Goal: Task Accomplishment & Management: Manage account settings

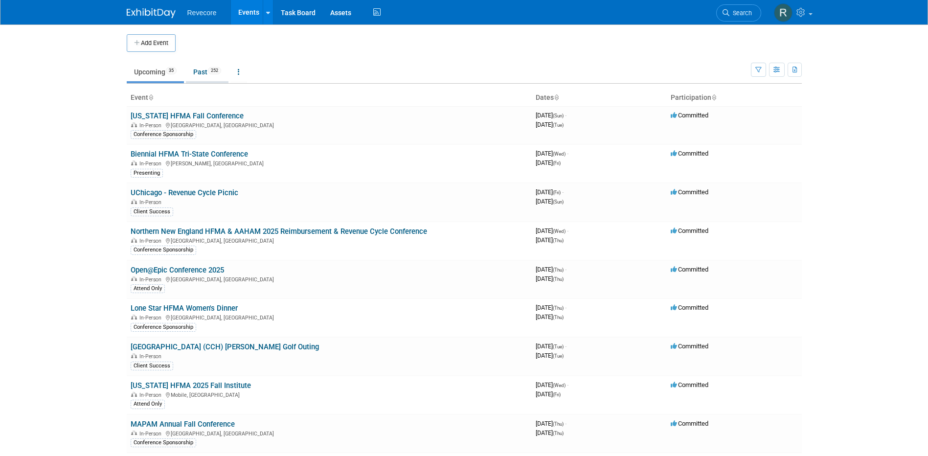
click at [222, 76] on link "Past 252" at bounding box center [207, 72] width 43 height 19
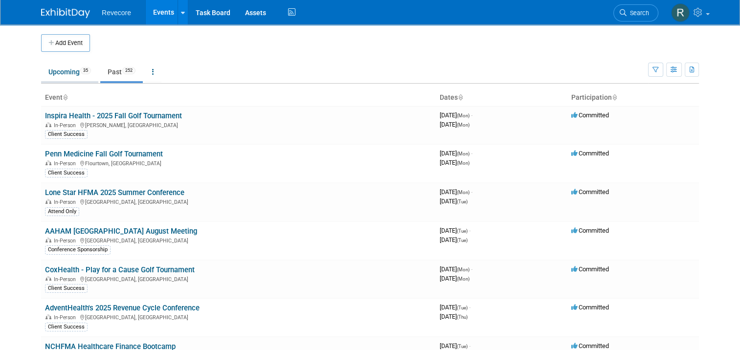
click at [67, 74] on link "Upcoming 35" at bounding box center [69, 72] width 57 height 19
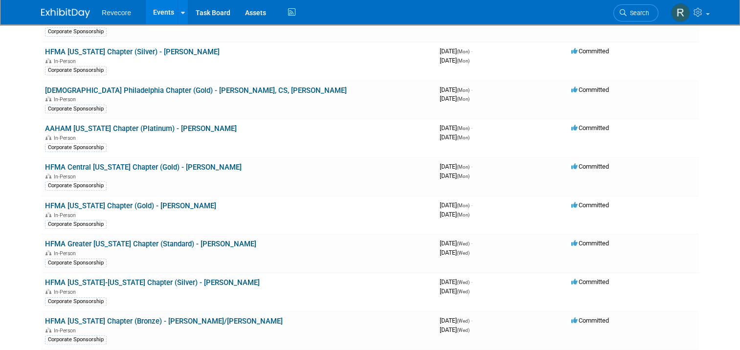
scroll to position [734, 0]
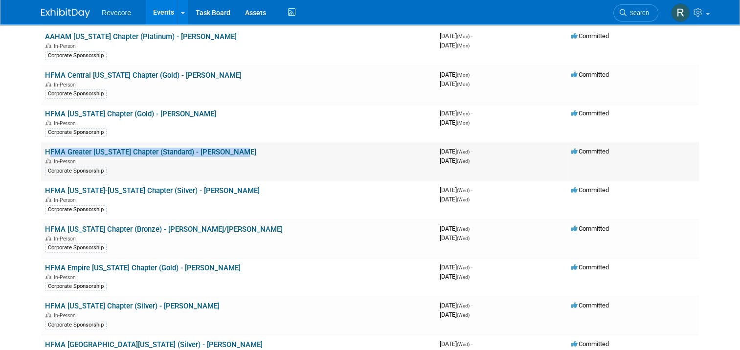
drag, startPoint x: 225, startPoint y: 144, endPoint x: 35, endPoint y: 140, distance: 189.4
click at [41, 142] on td "HFMA Greater Illinois Chapter (Standard) - Kayla Howell In-Person Corporate Spo…" at bounding box center [238, 161] width 395 height 39
copy link "HFMA Greater [US_STATE] Chapter (Standard) - [PERSON_NAME]"
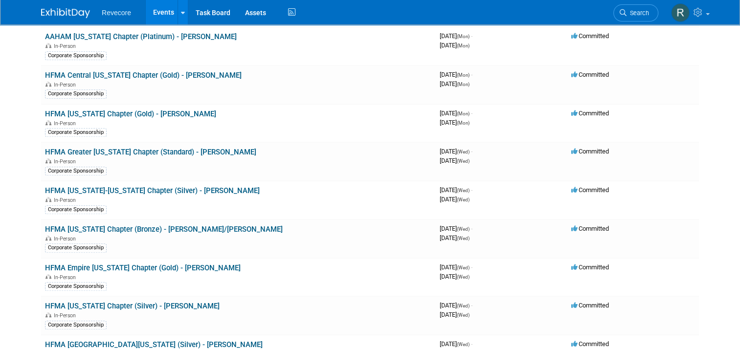
drag, startPoint x: 35, startPoint y: 140, endPoint x: 21, endPoint y: 141, distance: 14.2
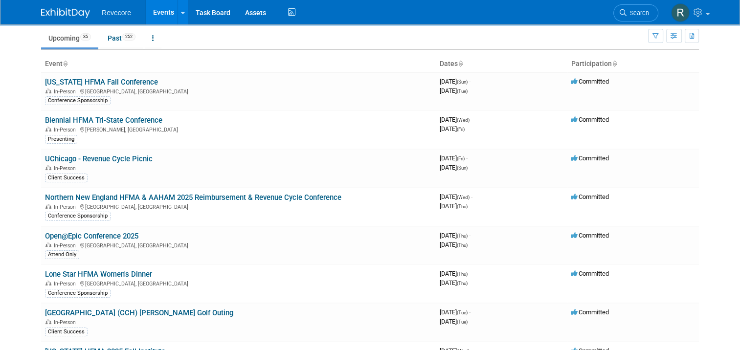
scroll to position [0, 0]
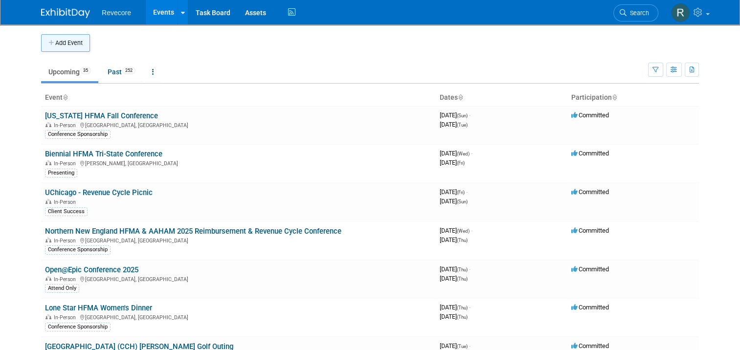
click at [76, 50] on button "Add Event" at bounding box center [65, 43] width 49 height 18
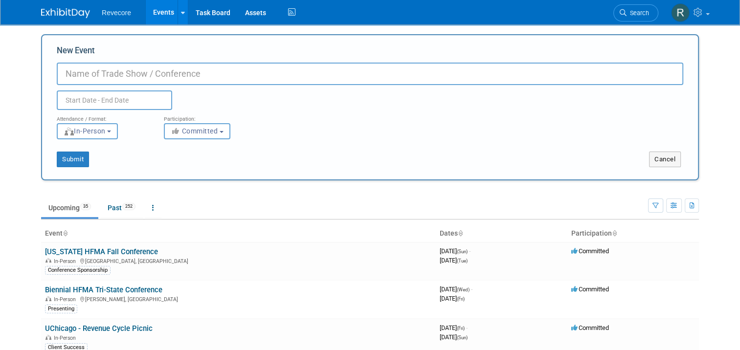
click at [112, 80] on input "New Event" at bounding box center [370, 74] width 627 height 23
paste input "HFMA Greater [US_STATE] Chapter (Standard) - [PERSON_NAME]"
drag, startPoint x: 291, startPoint y: 73, endPoint x: 88, endPoint y: 68, distance: 203.1
click at [88, 68] on input "HFMA Greater [US_STATE] Chapter (Standard) - [PERSON_NAME]" at bounding box center [370, 74] width 627 height 23
click at [200, 76] on input "HFMA Greater [US_STATE] Chapter (Standard) - [PERSON_NAME]" at bounding box center [370, 74] width 627 height 23
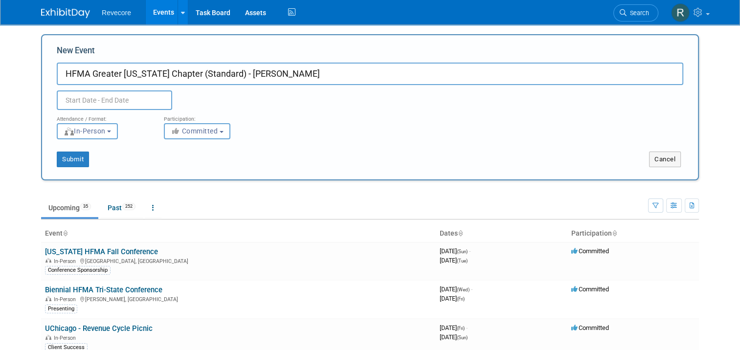
click at [200, 76] on input "HFMA Greater [US_STATE] Chapter (Standard) - [PERSON_NAME]" at bounding box center [370, 74] width 627 height 23
click at [202, 69] on input "HFMA Greater [US_STATE] Chapter (Standard) - [PERSON_NAME]" at bounding box center [370, 74] width 627 height 23
click at [273, 70] on input "HFMA Greater Illinois Chapter (Bronze) - Kayla Howell" at bounding box center [370, 74] width 627 height 23
type input "HFMA Greater [US_STATE] Chapter (Bronze) - [PERSON_NAME]/[PERSON_NAME]"
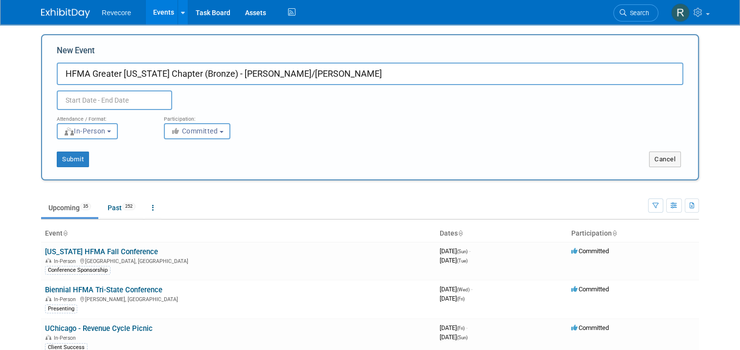
click at [137, 99] on input "text" at bounding box center [114, 101] width 115 height 20
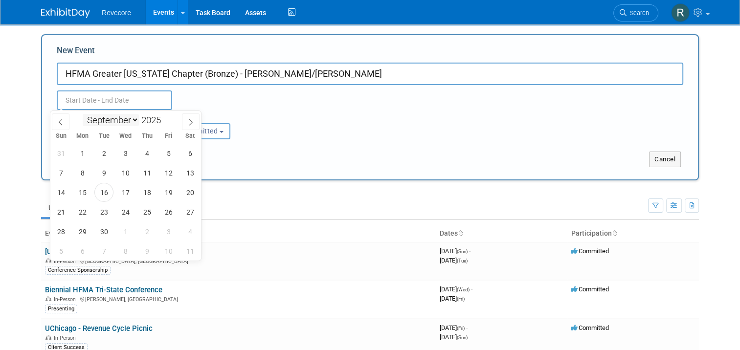
click at [131, 121] on select "January February March April May June July August September October November De…" at bounding box center [111, 120] width 56 height 12
select select "11"
click at [83, 114] on select "January February March April May June July August September October November De…" at bounding box center [111, 120] width 56 height 12
click at [82, 156] on span "1" at bounding box center [82, 153] width 19 height 19
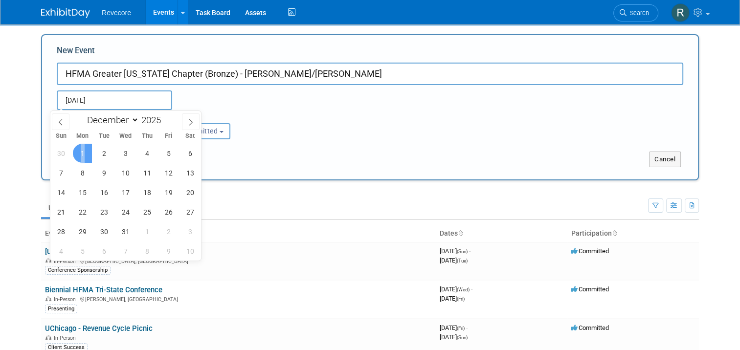
type input "Dec 1, 2025 to Dec 1, 2025"
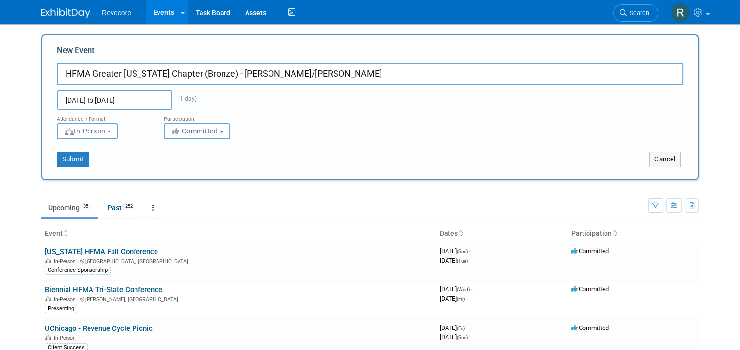
click at [146, 118] on div "Attendance / Format: <img src="https://www.exhibitday.com/Images/Format-InPerso…" at bounding box center [102, 124] width 107 height 29
click at [59, 73] on input "HFMA Greater [US_STATE] Chapter (Bronze) - [PERSON_NAME]/[PERSON_NAME]" at bounding box center [370, 74] width 627 height 23
click at [299, 86] on div "Dec 1, 2025 to Dec 1, 2025 (1 day) Duplicate Event Warning" at bounding box center [369, 97] width 641 height 25
click at [62, 157] on button "Submit" at bounding box center [73, 160] width 32 height 16
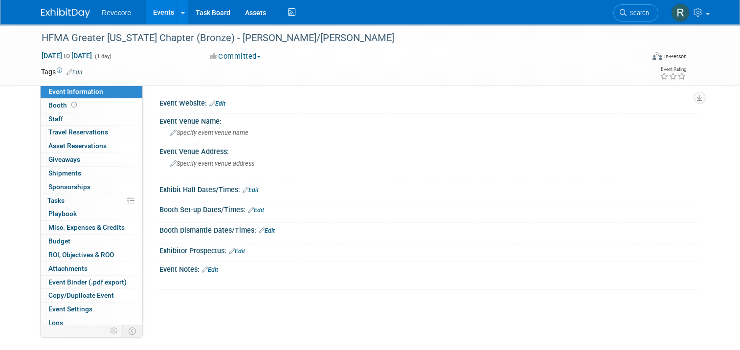
click at [75, 69] on link "Edit" at bounding box center [75, 72] width 16 height 7
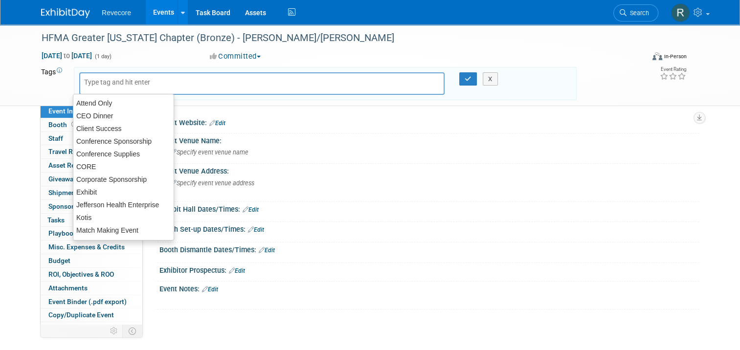
click at [90, 78] on input "text" at bounding box center [123, 82] width 78 height 10
click at [130, 179] on div "Corporate Sponsorship" at bounding box center [123, 180] width 101 height 14
type input "Corporate Sponsorship"
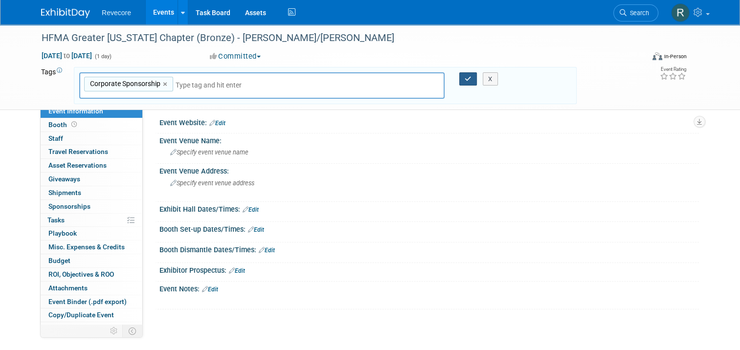
click at [468, 80] on icon "button" at bounding box center [468, 79] width 7 height 6
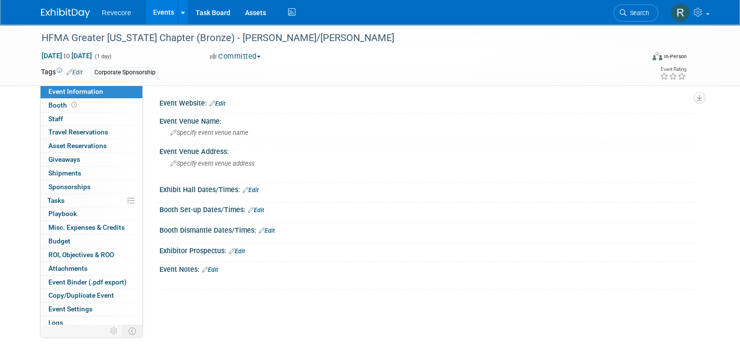
click at [221, 103] on div "Event Website: Edit" at bounding box center [429, 102] width 540 height 13
click at [217, 103] on link "Edit" at bounding box center [217, 103] width 16 height 7
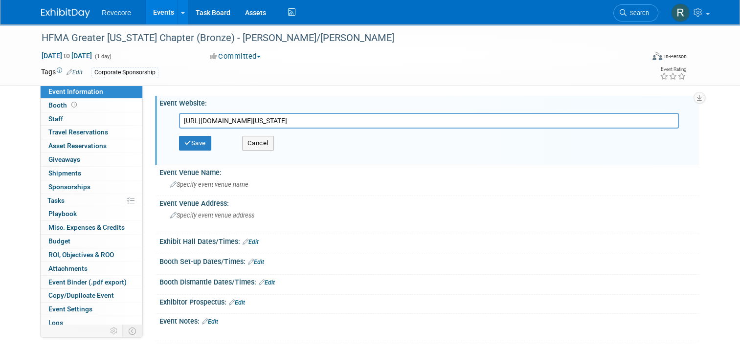
type input "[URL][DOMAIN_NAME][US_STATE]"
click at [196, 133] on div "Save Cancel" at bounding box center [431, 143] width 505 height 29
click at [195, 144] on button "Save" at bounding box center [195, 143] width 32 height 15
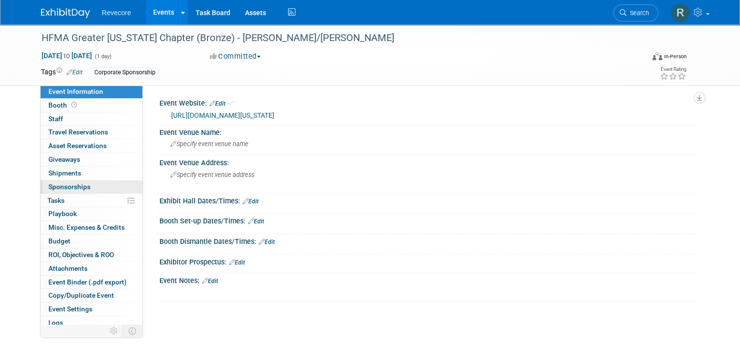
click at [95, 184] on link "0 Sponsorships 0" at bounding box center [92, 187] width 102 height 13
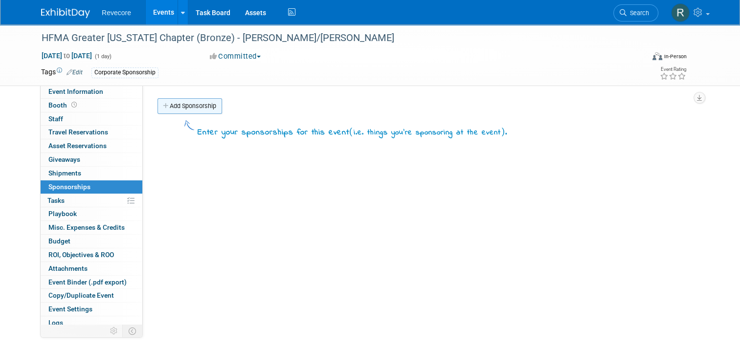
click at [205, 111] on link "Add Sponsorship" at bounding box center [190, 106] width 65 height 16
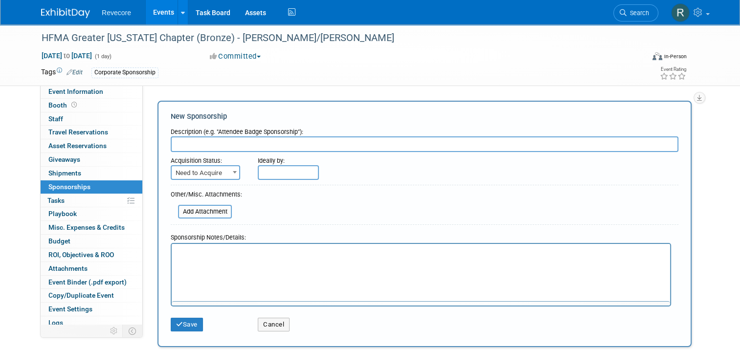
click at [208, 173] on span "Need to Acquire" at bounding box center [206, 173] width 68 height 14
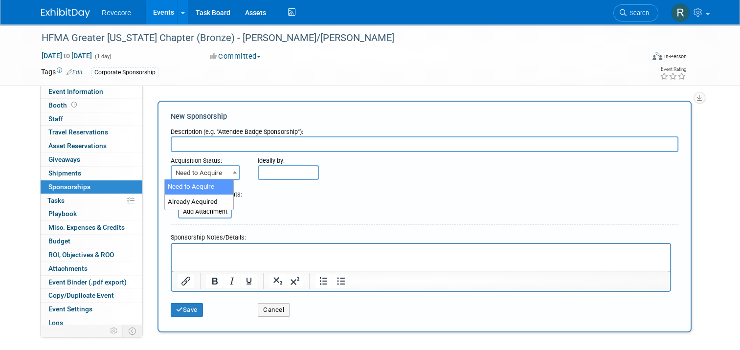
click at [230, 177] on span at bounding box center [235, 172] width 10 height 13
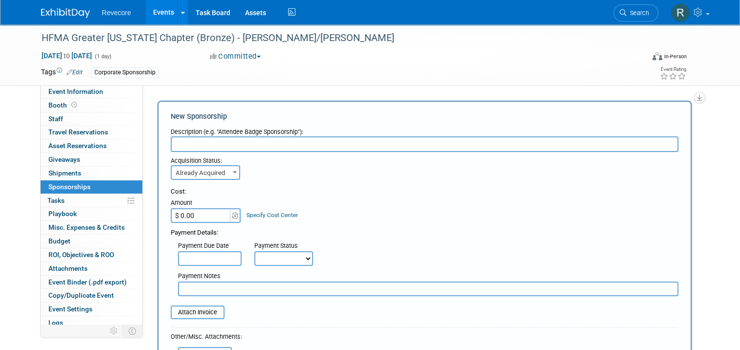
click at [217, 176] on span "Already Acquired" at bounding box center [206, 173] width 68 height 14
select select "1"
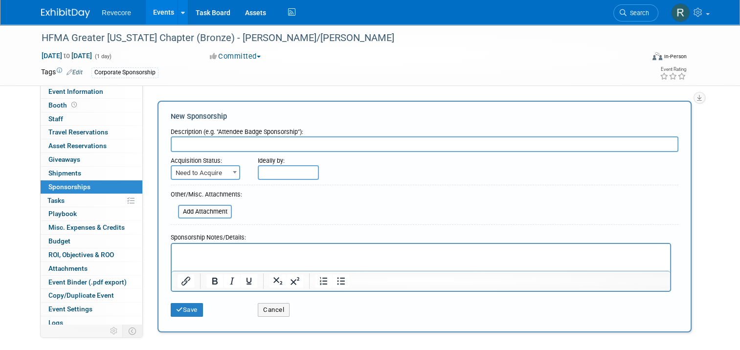
click at [264, 250] on p "Rich Text Area. Press ALT-0 for help." at bounding box center [421, 253] width 487 height 10
click at [206, 35] on div "HFMA Greater Illinois Chapter (Bronze) - Kayla Howell/Natalie Spears" at bounding box center [335, 38] width 594 height 18
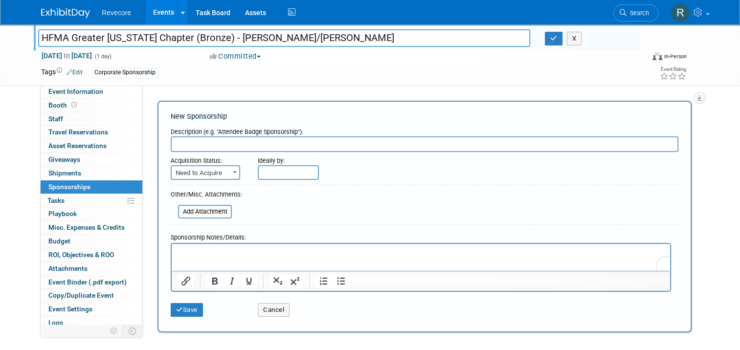
drag, startPoint x: 204, startPoint y: 37, endPoint x: 183, endPoint y: 37, distance: 20.1
click at [183, 37] on input "HFMA Greater Illinois Chapter (Bronze) - Kayla Howell/Natalie Spears" at bounding box center [284, 37] width 492 height 17
drag, startPoint x: 166, startPoint y: 36, endPoint x: 65, endPoint y: 34, distance: 101.3
click at [65, 34] on input "HFMA Greater Illinois Chapter (Bronze) - Kayla Howell/Natalie Spears" at bounding box center [284, 37] width 492 height 17
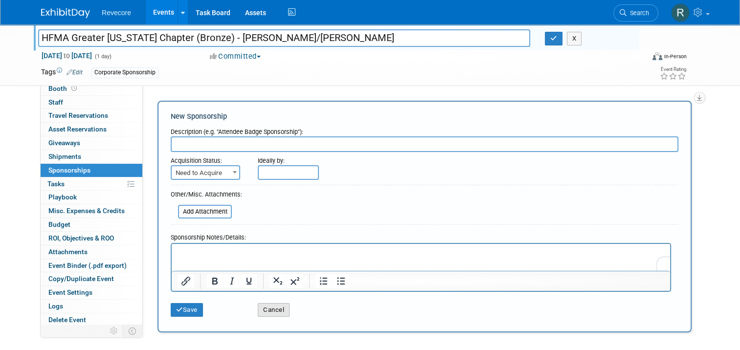
click at [259, 308] on button "Cancel" at bounding box center [274, 310] width 32 height 14
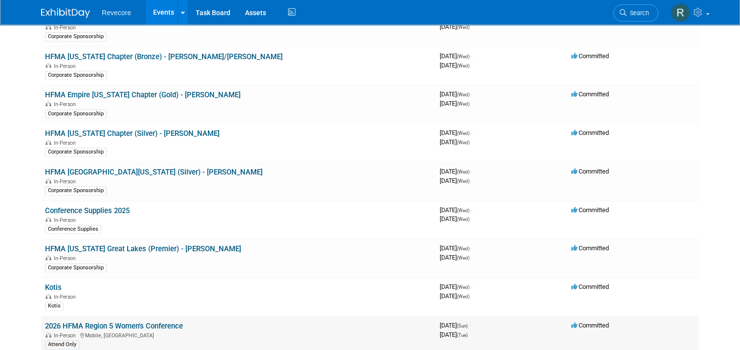
scroll to position [783, 0]
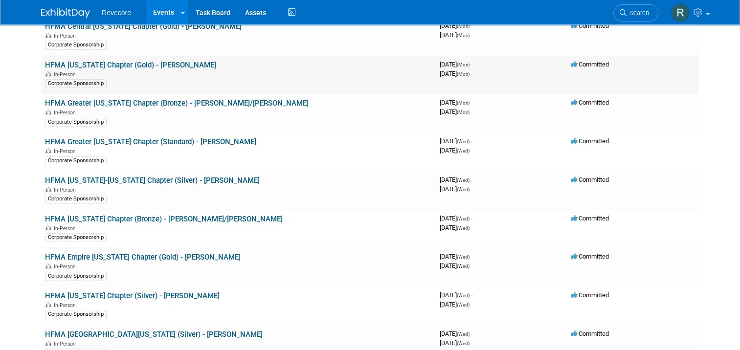
click at [143, 61] on link "HFMA [US_STATE] Chapter (Gold) - [PERSON_NAME]" at bounding box center [130, 65] width 171 height 9
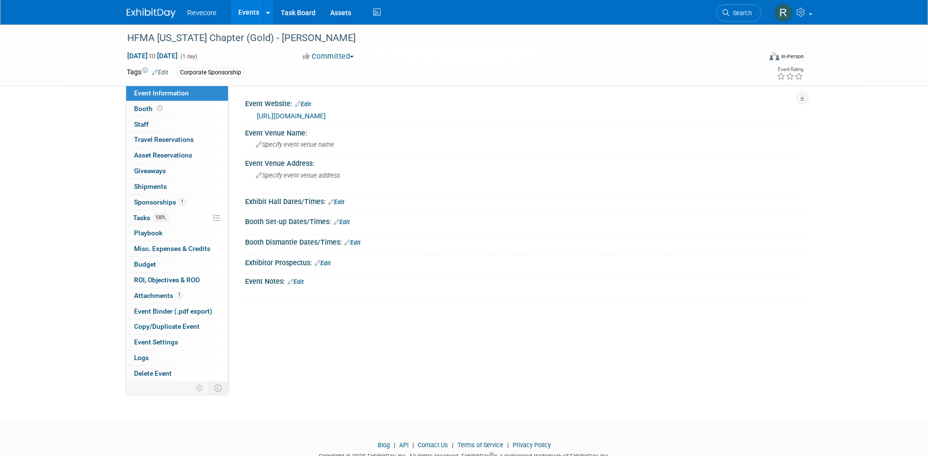
click at [191, 94] on link "Event Information" at bounding box center [177, 93] width 102 height 15
click at [195, 199] on link "1 Sponsorships 1" at bounding box center [177, 202] width 102 height 15
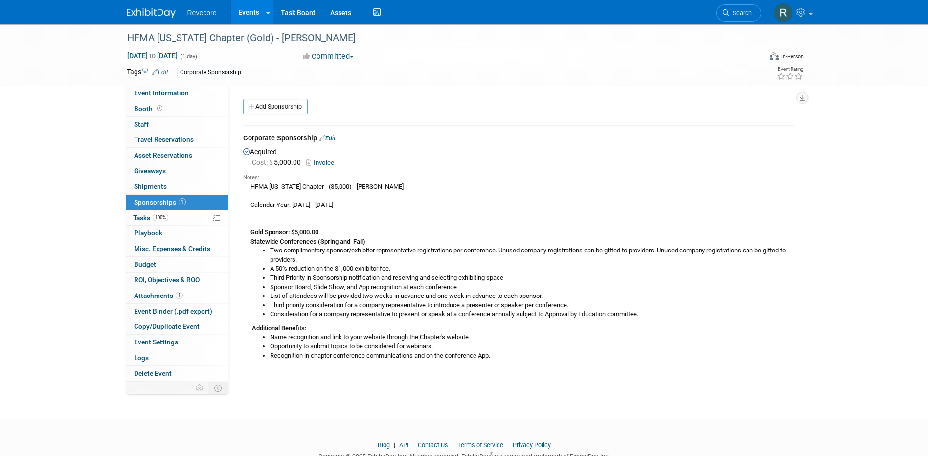
drag, startPoint x: 250, startPoint y: 186, endPoint x: 514, endPoint y: 357, distance: 314.3
click at [514, 350] on div "HFMA Florida Chapter - ($5,000) - Ashley Sanders Calendar Year: January 1 - Dec…" at bounding box center [518, 271] width 551 height 179
copy div "HFMA Florida Chapter - ($5,000) - Ashley Sanders Calendar Year: January 1 - Dec…"
drag, startPoint x: 440, startPoint y: 264, endPoint x: 445, endPoint y: 265, distance: 5.0
click at [440, 263] on ul "Two complimentary sponsor/exhibitor representative registrations per conference…" at bounding box center [522, 282] width 544 height 73
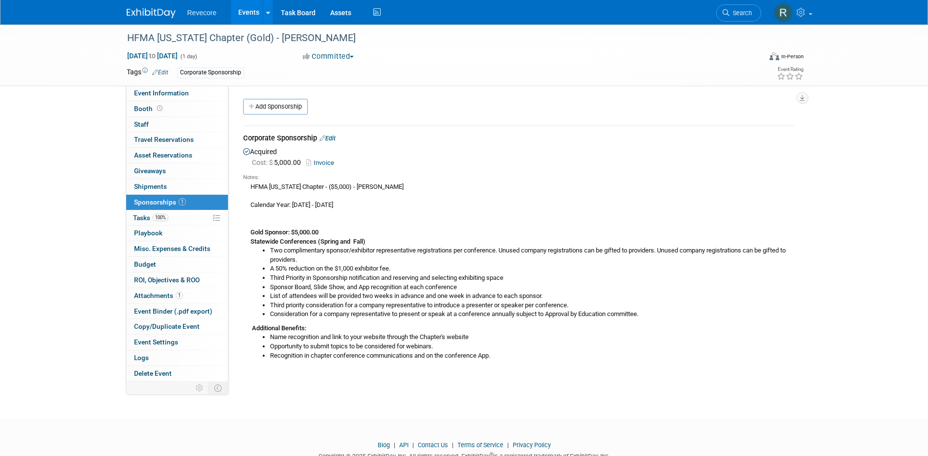
click at [497, 339] on li "Name recognition and link to your website through the Chapter's website" at bounding box center [532, 337] width 524 height 9
click at [510, 350] on li "Recognition in chapter conference communications and on the conference App." at bounding box center [532, 355] width 524 height 9
drag, startPoint x: 507, startPoint y: 357, endPoint x: 501, endPoint y: 354, distance: 7.0
click at [506, 350] on li "Recognition in chapter conference communications and on the conference App." at bounding box center [532, 355] width 524 height 9
click at [500, 350] on li "Recognition in chapter conference communications and on the conference App." at bounding box center [532, 355] width 524 height 9
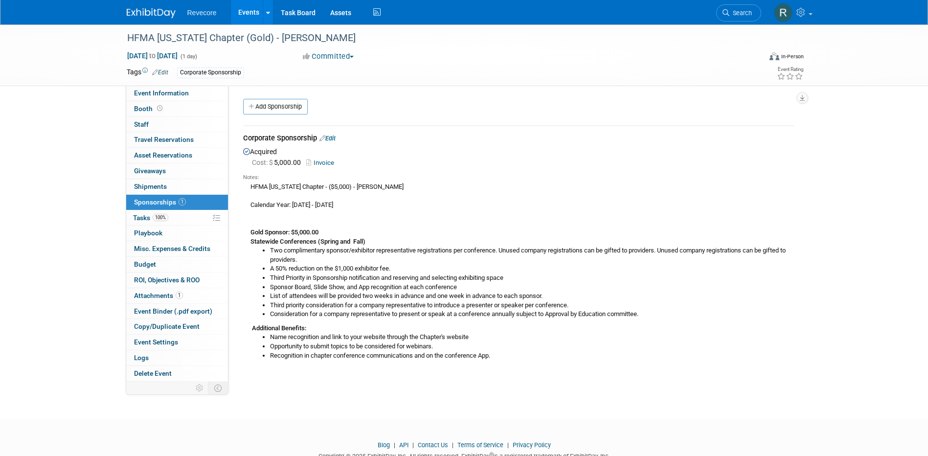
click at [497, 350] on li "Recognition in chapter conference communications and on the conference App." at bounding box center [532, 355] width 524 height 9
click at [491, 350] on li "Recognition in chapter conference communications and on the conference App." at bounding box center [532, 355] width 524 height 9
drag, startPoint x: 247, startPoint y: 187, endPoint x: 524, endPoint y: 367, distance: 331.4
click at [524, 350] on div "Notes: HFMA Florida Chapter - ($5,000) - Ashley Sanders Calendar Year: January …" at bounding box center [518, 268] width 551 height 199
copy div "HFMA Florida Chapter - ($5,000) - Ashley Sanders Calendar Year: January 1 - Dec…"
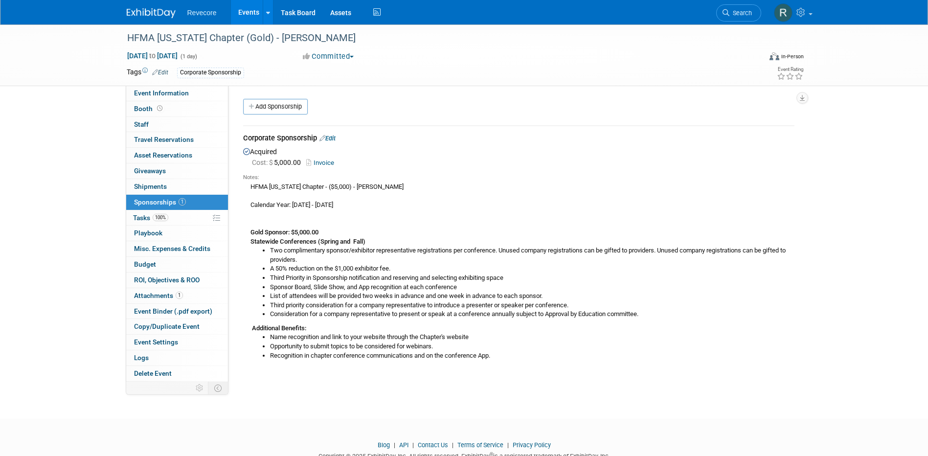
click at [533, 350] on div at bounding box center [464, 435] width 928 height 12
click at [244, 24] on link "Events" at bounding box center [249, 12] width 36 height 24
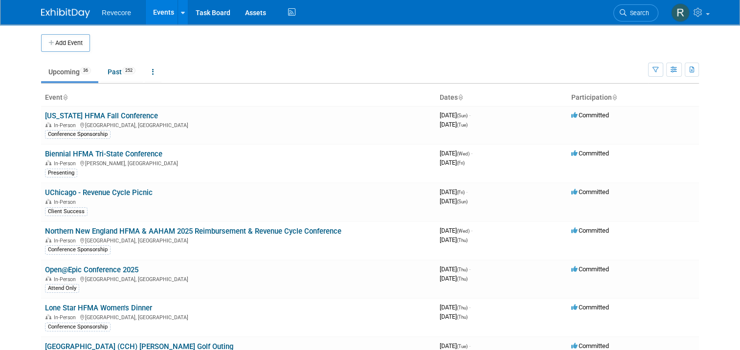
click at [22, 176] on body "Revecore Events Add Event Bulk Upload Events Shareable Event Boards Recently Vi…" at bounding box center [370, 175] width 740 height 350
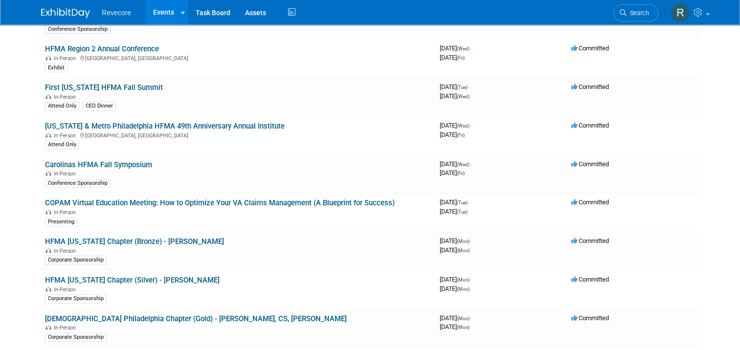
scroll to position [419, 0]
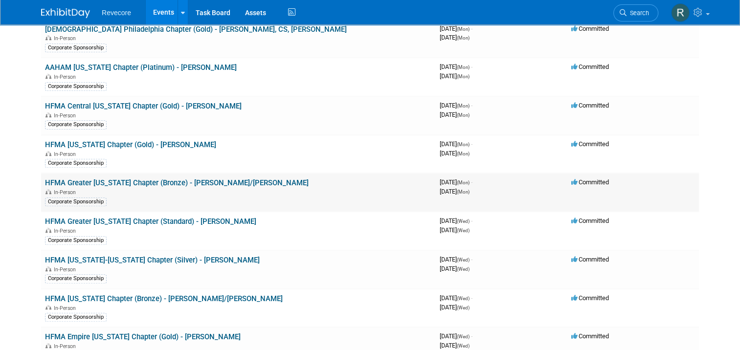
click at [203, 179] on link "HFMA Greater [US_STATE] Chapter (Bronze) - [PERSON_NAME]/[PERSON_NAME]" at bounding box center [177, 183] width 264 height 9
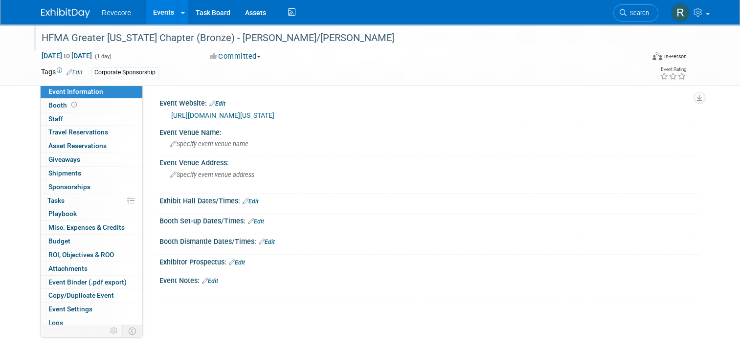
click at [125, 38] on div "HFMA Greater [US_STATE] Chapter (Bronze) - [PERSON_NAME]/[PERSON_NAME]" at bounding box center [335, 38] width 594 height 18
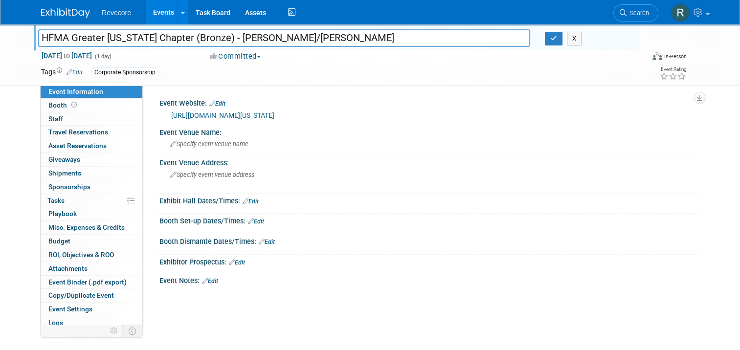
click at [125, 38] on input "HFMA Greater [US_STATE] Chapter (Bronze) - [PERSON_NAME]/[PERSON_NAME]" at bounding box center [284, 37] width 492 height 17
drag, startPoint x: 164, startPoint y: 38, endPoint x: 65, endPoint y: 34, distance: 99.4
click at [65, 34] on input "HFMA Greater [US_STATE] Chapter (Bronze) - [PERSON_NAME]/[PERSON_NAME]" at bounding box center [284, 37] width 492 height 17
type input "HFMA First [US_STATE] (Bronze) - [PERSON_NAME]/[PERSON_NAME]"
click at [4, 159] on div "HFMA Greater [US_STATE] Chapter (Bronze) - [PERSON_NAME]/[PERSON_NAME] HFMA Fir…" at bounding box center [370, 192] width 740 height 337
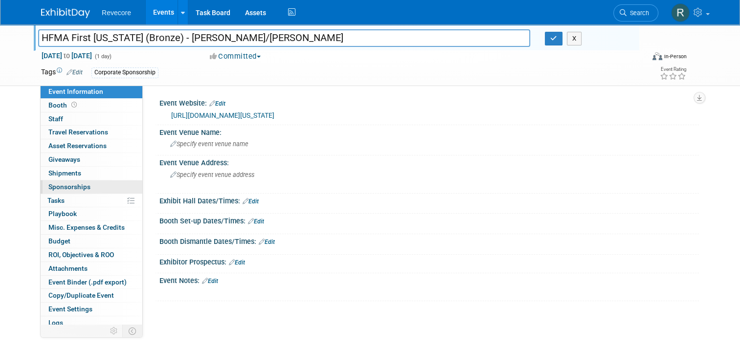
click at [88, 188] on link "0 Sponsorships 0" at bounding box center [92, 187] width 102 height 13
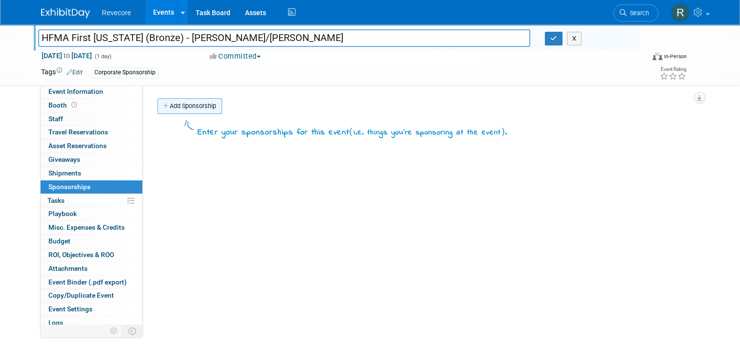
click at [198, 104] on link "Add Sponsorship" at bounding box center [190, 106] width 65 height 16
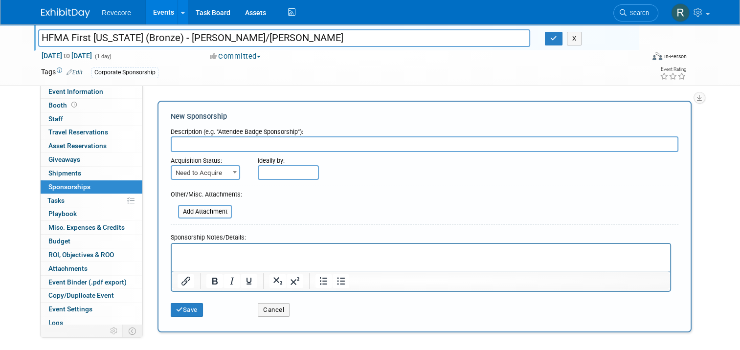
click at [212, 254] on p "Rich Text Area. Press ALT-0 for help." at bounding box center [421, 253] width 487 height 10
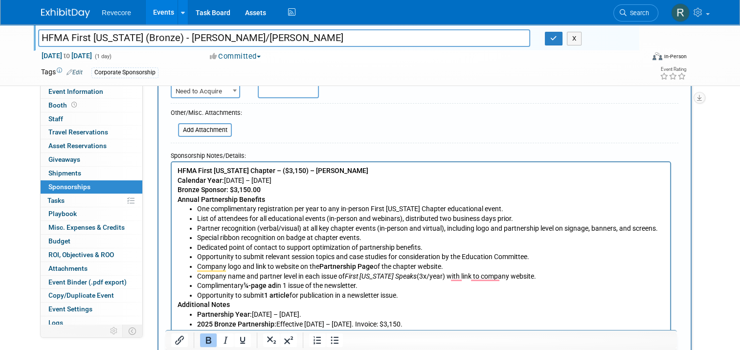
scroll to position [98, 0]
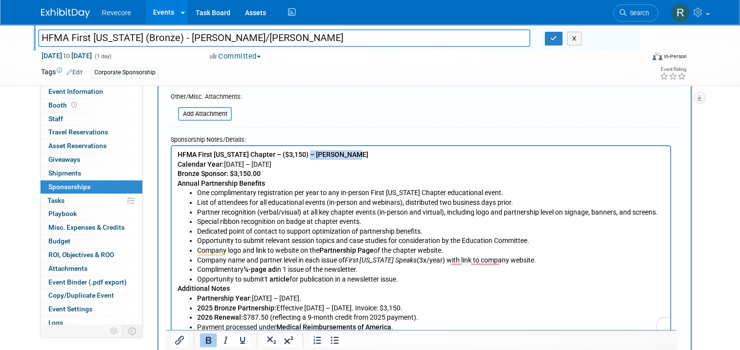
drag, startPoint x: 352, startPoint y: 153, endPoint x: 302, endPoint y: 147, distance: 49.8
click at [302, 147] on html "HFMA First Illinois Chapter – ($3,150) – Rachael Sires Calendar Year: January 1…" at bounding box center [421, 239] width 499 height 186
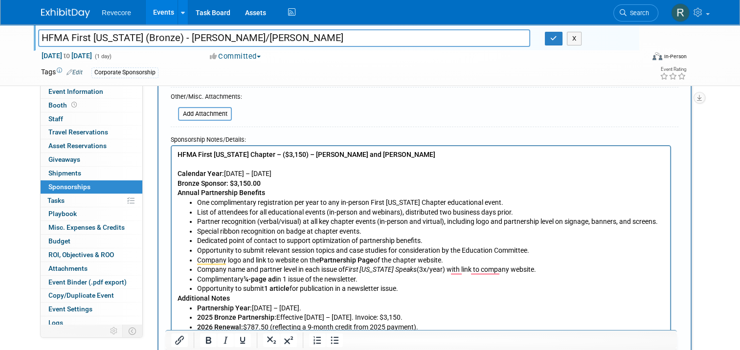
click at [349, 174] on p "Calendar Year: January 1 – December 31, 2025" at bounding box center [421, 168] width 487 height 19
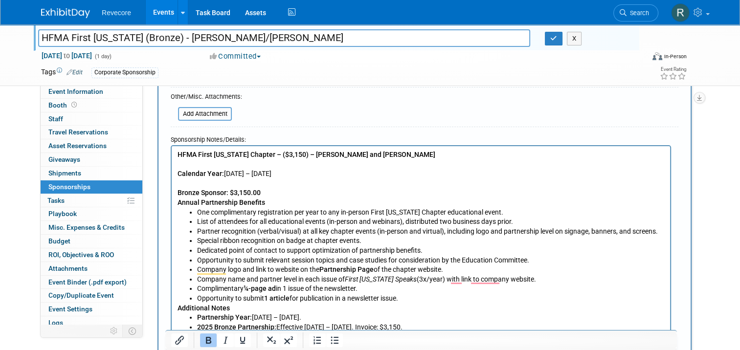
click at [298, 197] on p "Bronze Sponsor: $3,150.00" at bounding box center [421, 193] width 487 height 10
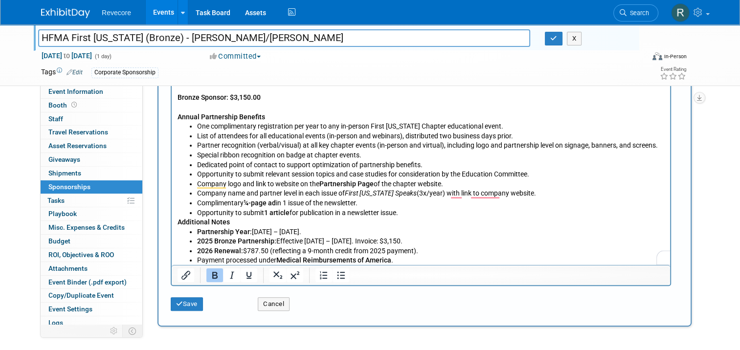
scroll to position [147, 0]
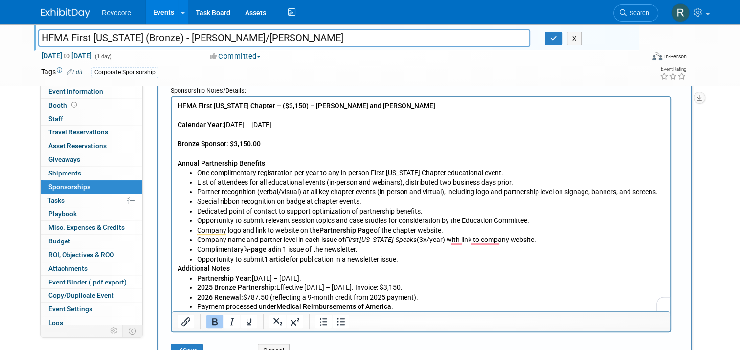
click at [180, 164] on b "Annual Partnership Benefits" at bounding box center [222, 163] width 88 height 8
click at [177, 162] on body "HFMA First Illinois Chapter – ($3,150) – Kayla Howell and Natalie Spears Calend…" at bounding box center [421, 206] width 488 height 211
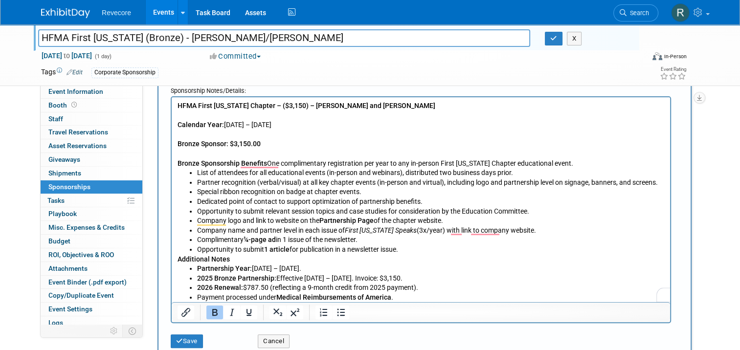
click at [232, 154] on p "To enrich screen reader interactions, please activate Accessibility in Grammarl…" at bounding box center [421, 154] width 487 height 10
drag, startPoint x: 265, startPoint y: 163, endPoint x: 192, endPoint y: 157, distance: 73.2
click at [192, 157] on body "HFMA First Illinois Chapter – ($3,150) – Kayla Howell and Natalie Spears Calend…" at bounding box center [421, 201] width 488 height 201
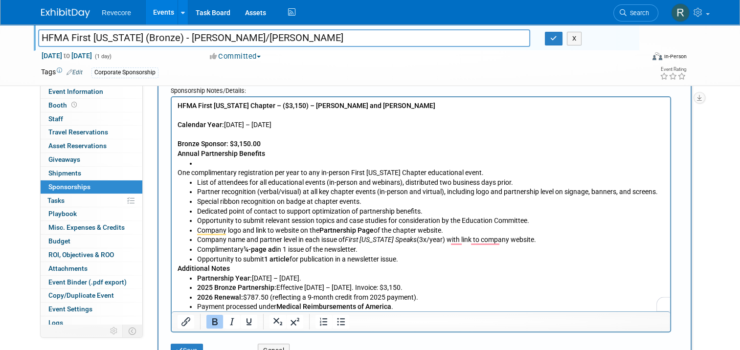
click at [177, 174] on body "HFMA First Illinois Chapter – ($3,150) – Kayla Howell and Natalie Spears Calend…" at bounding box center [421, 206] width 488 height 211
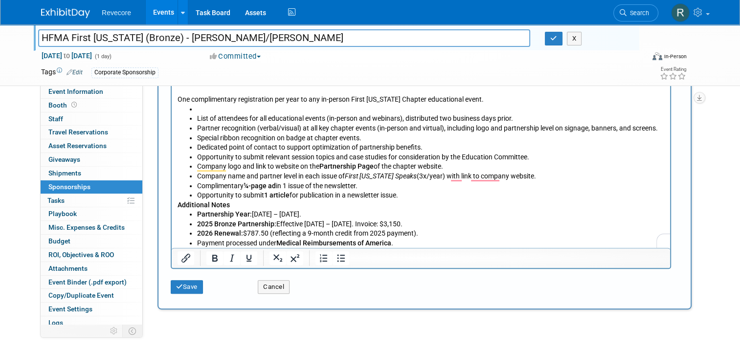
scroll to position [140, 0]
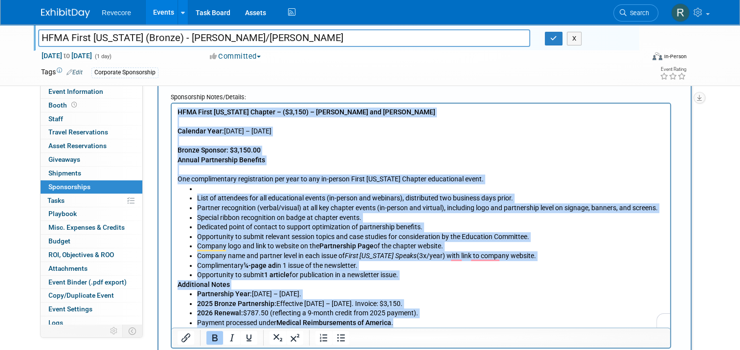
drag, startPoint x: 407, startPoint y: 321, endPoint x: 177, endPoint y: 103, distance: 316.7
click at [177, 103] on html "HFMA First Illinois Chapter – ($3,150) – Kayla Howell and Natalie Spears Calend…" at bounding box center [421, 215] width 499 height 225
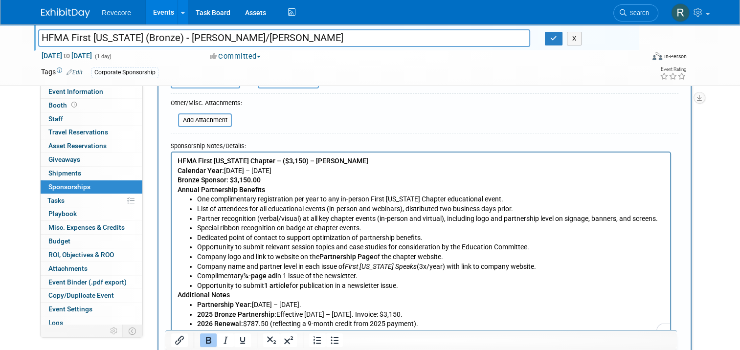
scroll to position [189, 0]
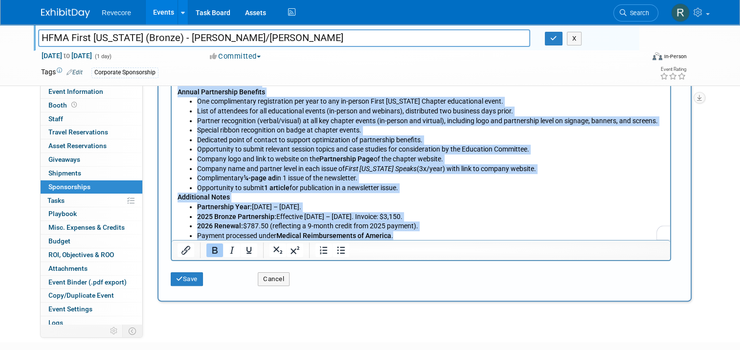
drag, startPoint x: 426, startPoint y: 239, endPoint x: 103, endPoint y: 61, distance: 368.3
click at [172, 61] on html "HFMA First Illinois Chapter – ($3,150) – Rachael Sires Calendar Year: January 1…" at bounding box center [421, 147] width 499 height 186
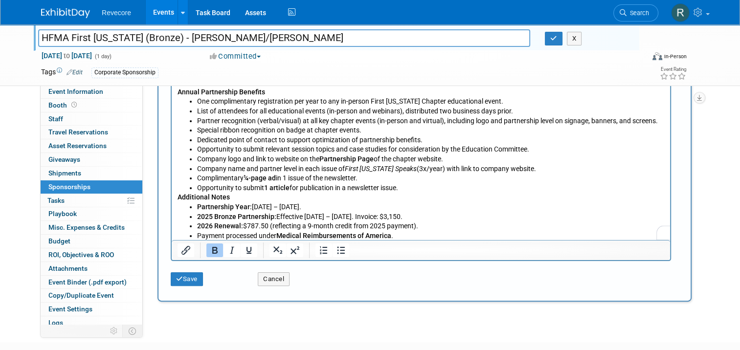
scroll to position [91, 0]
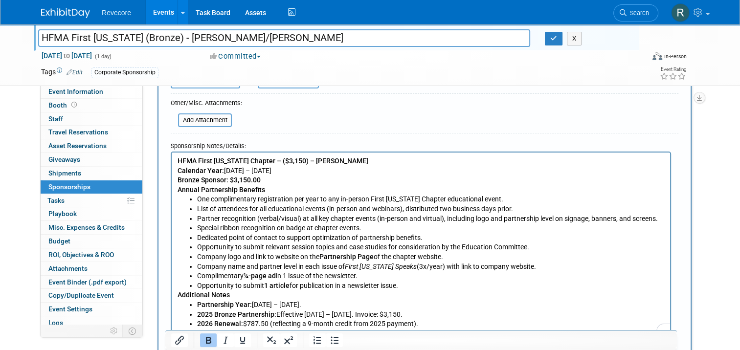
click at [357, 159] on p "HFMA First Illinois Chapter – ($3,150) – Rachael Sires Calendar Year: January 1…" at bounding box center [421, 165] width 487 height 19
drag, startPoint x: 357, startPoint y: 159, endPoint x: 301, endPoint y: 161, distance: 55.8
click at [301, 161] on p "HFMA First Illinois Chapter – ($3,150) – Rachael Sires Calendar Year: January 1…" at bounding box center [421, 165] width 487 height 19
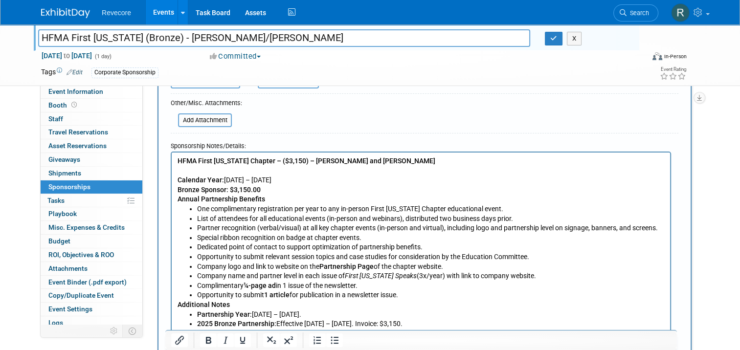
scroll to position [0, 0]
click at [330, 181] on p "Calendar Year: January 1 – December 31, 2025" at bounding box center [421, 175] width 487 height 19
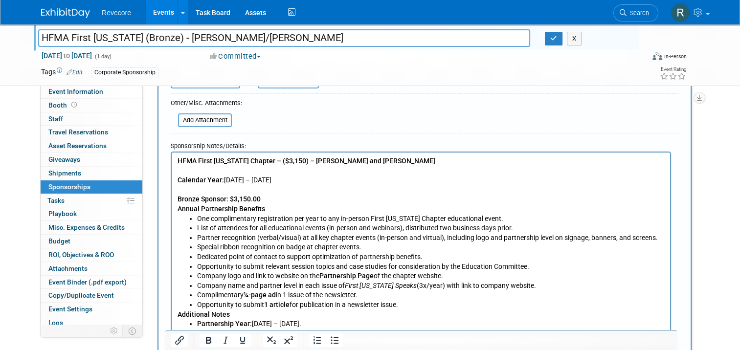
click at [275, 198] on p "Bronze Sponsor: $3,150.00" at bounding box center [421, 199] width 487 height 10
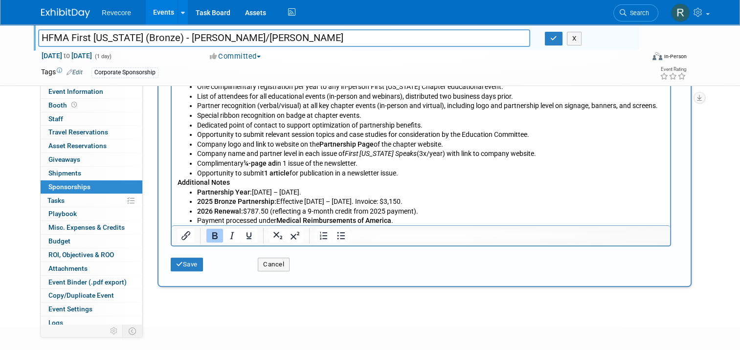
scroll to position [189, 0]
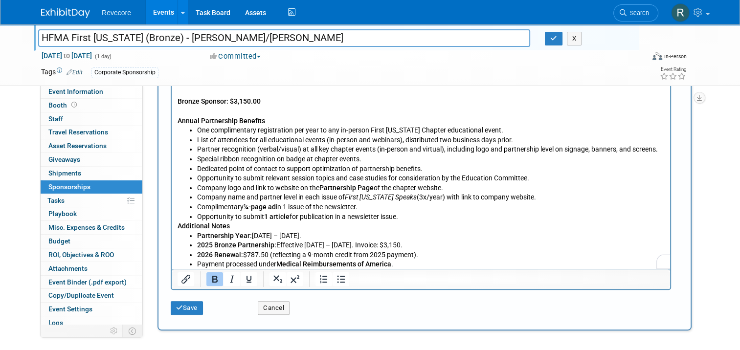
click at [417, 217] on p "Opportunity to submit 1 article for publication in a newsletter issue." at bounding box center [431, 217] width 468 height 10
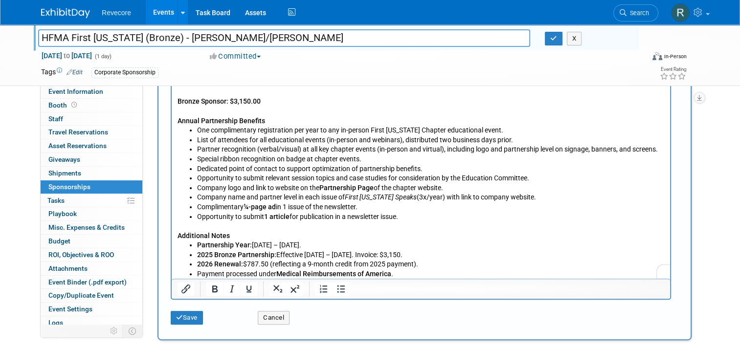
scroll to position [238, 0]
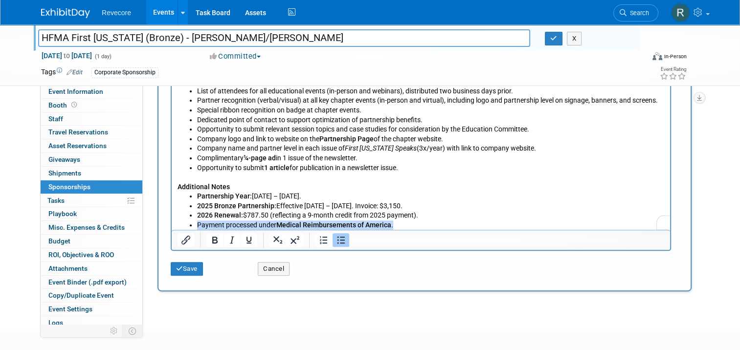
drag, startPoint x: 401, startPoint y: 226, endPoint x: 189, endPoint y: 223, distance: 211.4
click at [197, 223] on li "Payment processed under Medical Reimbursements of America ." at bounding box center [431, 225] width 468 height 10
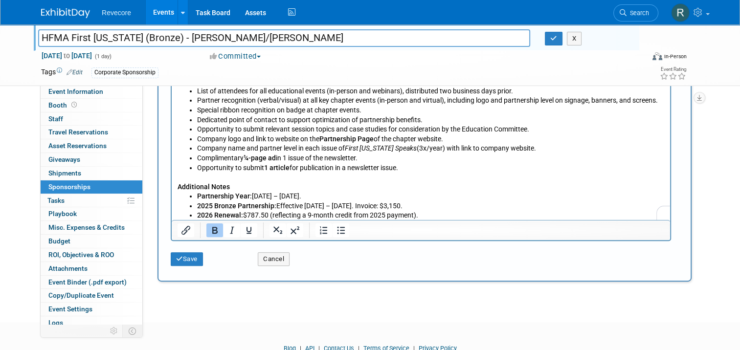
drag, startPoint x: 435, startPoint y: 215, endPoint x: 168, endPoint y: 182, distance: 269.6
click at [172, 182] on html "HFMA First Illinois Chapter – ($3,150) – Kayla Howell and Natalie Spears Calend…" at bounding box center [421, 112] width 499 height 215
copy body "Additional Notes Partnership Year: January 1 – December 31. 2025 Bronze Partner…"
click at [363, 282] on div "Enter your sponsorships for this event ( i.e. things you're sponsoring at the e…" at bounding box center [424, 283] width 549 height 3
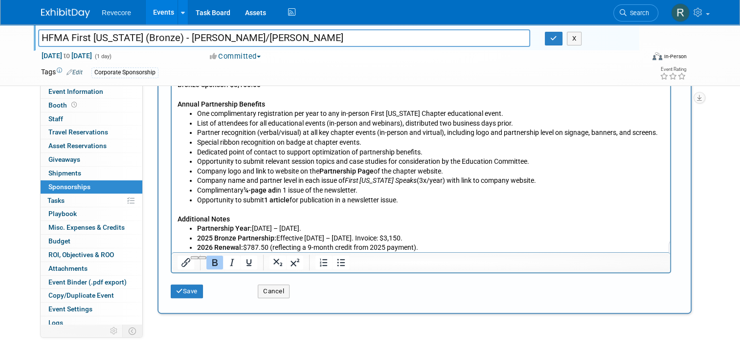
scroll to position [189, 0]
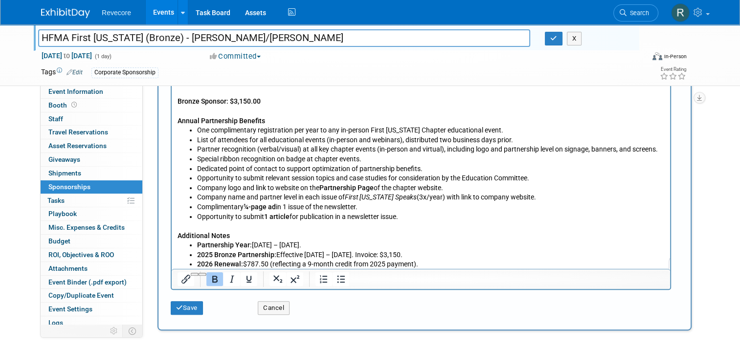
drag, startPoint x: 110, startPoint y: 36, endPoint x: 117, endPoint y: 37, distance: 6.9
click at [110, 36] on input "HFMA First Illinois (Bronze) - Kayla Howell/Natalie Spears" at bounding box center [284, 37] width 492 height 17
click at [118, 38] on input "HFMA First Illinois (Bronze) - Kayla Howell/Natalie Spears" at bounding box center [284, 37] width 492 height 17
type input "HFMA First [US_STATE] Chapter (Bronze) - [PERSON_NAME]/[PERSON_NAME]"
click at [331, 63] on div "Dec 1, 2025 to Dec 1, 2025 (1 day) Dec 1, 2025 to Dec 1, 2025 Committed Committ…" at bounding box center [364, 58] width 660 height 15
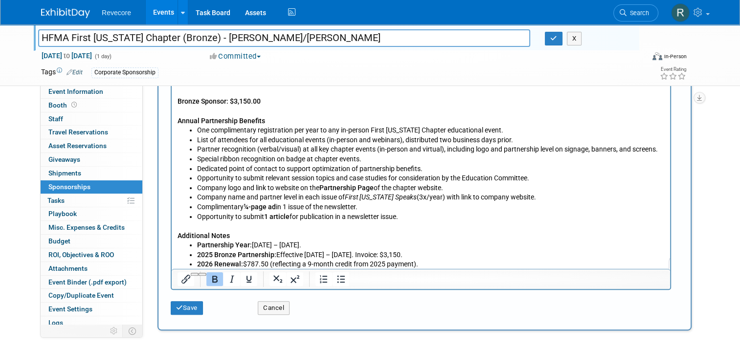
click at [294, 224] on p "To enrich screen reader interactions, please activate Accessibility in Grammarl…" at bounding box center [421, 226] width 487 height 10
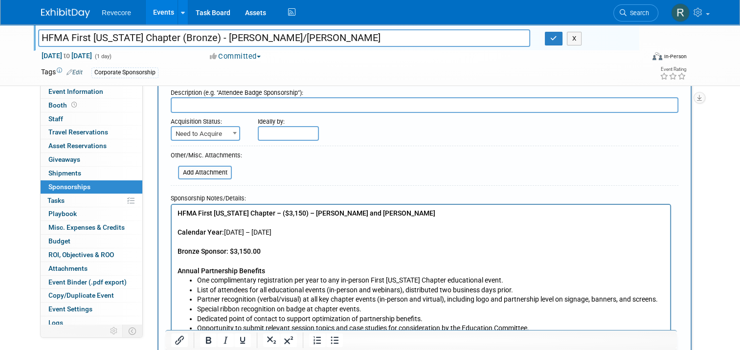
scroll to position [0, 0]
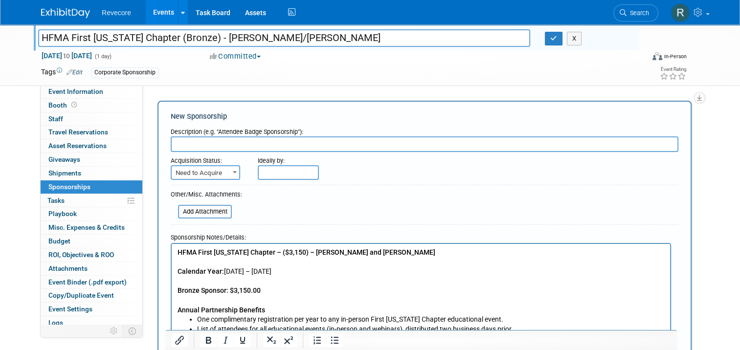
click at [249, 141] on input "text" at bounding box center [425, 145] width 508 height 16
click at [247, 140] on input "text" at bounding box center [425, 145] width 508 height 16
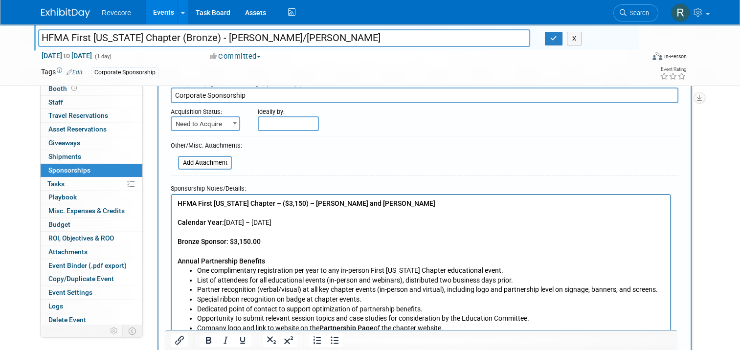
scroll to position [245, 0]
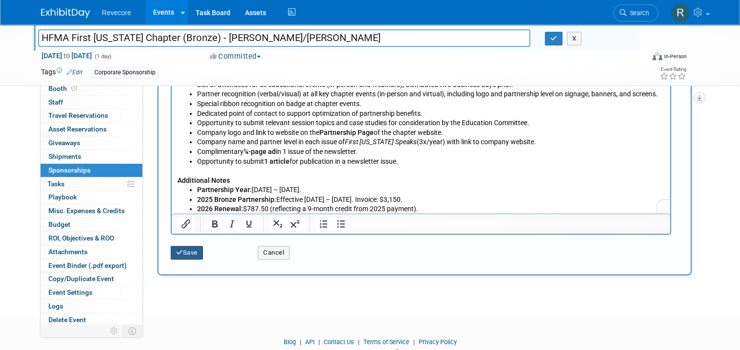
type input "Corporate Sponsorship"
click at [194, 250] on button "Save" at bounding box center [187, 253] width 32 height 14
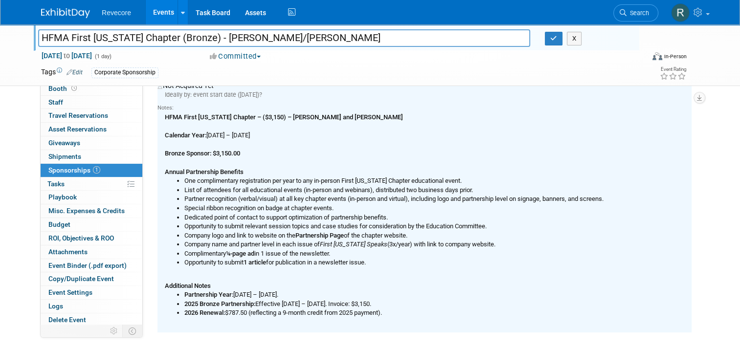
scroll to position [147, 0]
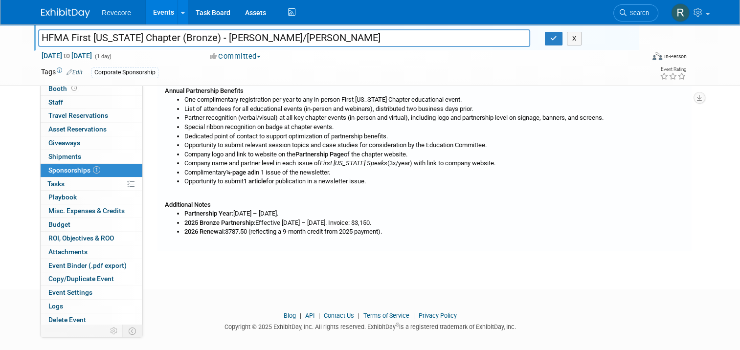
drag, startPoint x: 393, startPoint y: 232, endPoint x: 145, endPoint y: 204, distance: 249.2
click at [150, 204] on div "Corporate Sponsorship Edit Not Acquired Yet Ideally by: event start date (Mon. …" at bounding box center [424, 111] width 549 height 283
click at [158, 202] on div "HFMA First Illinois Chapter – ($3,150) – Kayla Howell and Natalie Spears Calend…" at bounding box center [425, 134] width 534 height 206
drag, startPoint x: 157, startPoint y: 202, endPoint x: 397, endPoint y: 238, distance: 242.5
click at [397, 238] on div "Notes: HFMA First Illinois Chapter – ($3,150) – Kayla Howell and Natalie Spears…" at bounding box center [425, 131] width 534 height 227
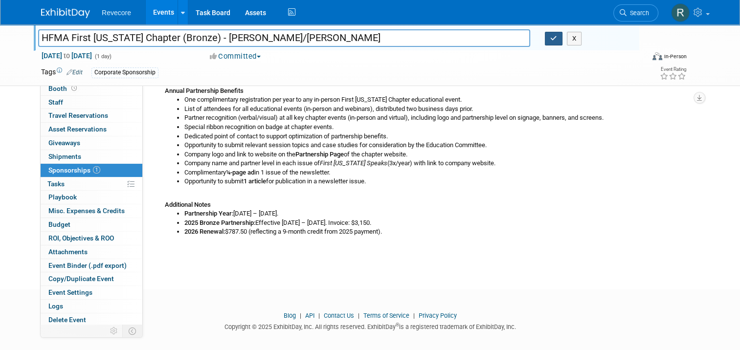
click at [556, 38] on icon "button" at bounding box center [553, 38] width 7 height 6
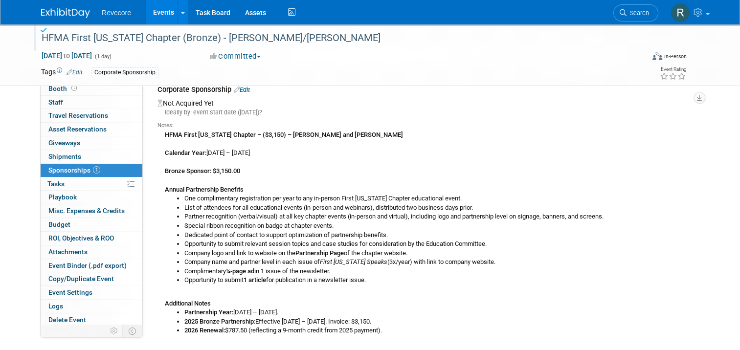
scroll to position [0, 0]
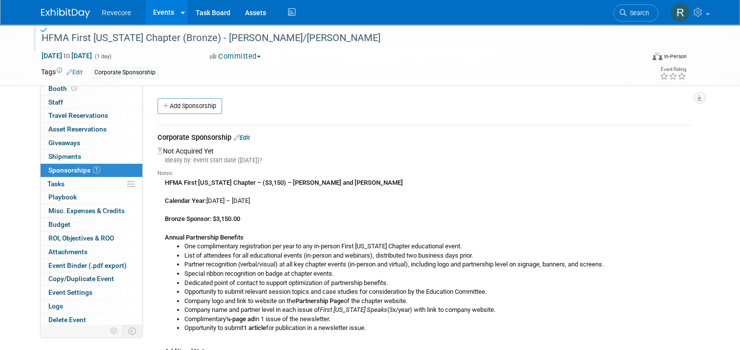
click at [240, 137] on link "Edit" at bounding box center [242, 137] width 16 height 7
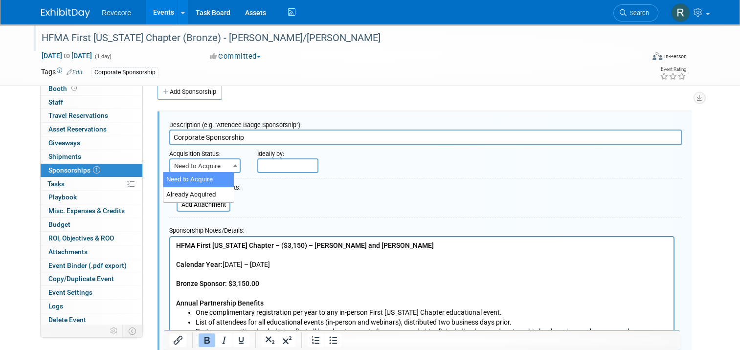
click at [216, 167] on span "Need to Acquire" at bounding box center [204, 166] width 69 height 14
drag, startPoint x: 217, startPoint y: 159, endPoint x: 217, endPoint y: 166, distance: 6.9
click at [217, 161] on span "Need to Acquire" at bounding box center [204, 166] width 69 height 14
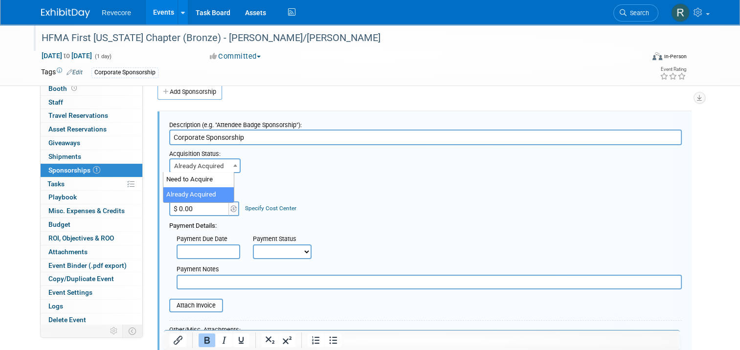
click at [219, 168] on span "Already Acquired" at bounding box center [204, 166] width 69 height 14
select select "1"
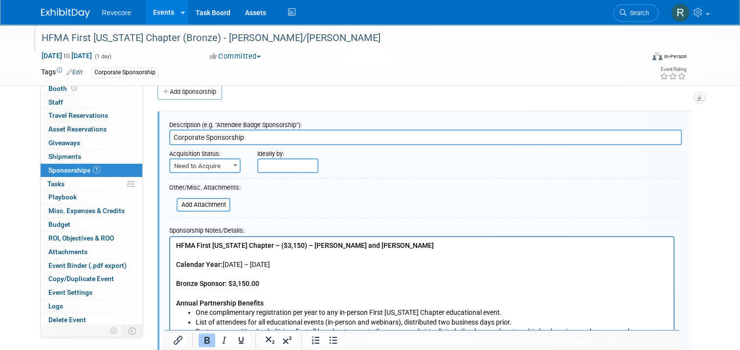
click at [287, 178] on div at bounding box center [425, 180] width 513 height 4
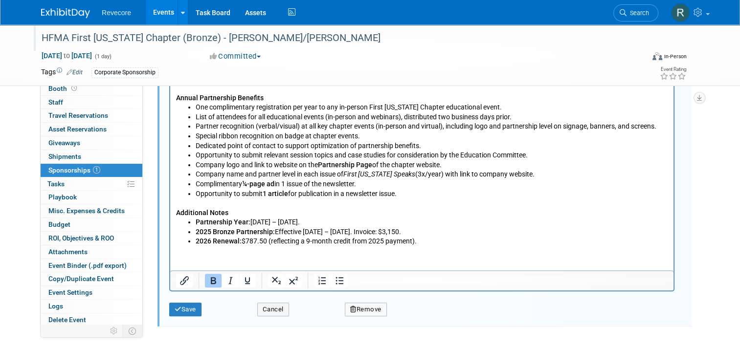
scroll to position [301, 0]
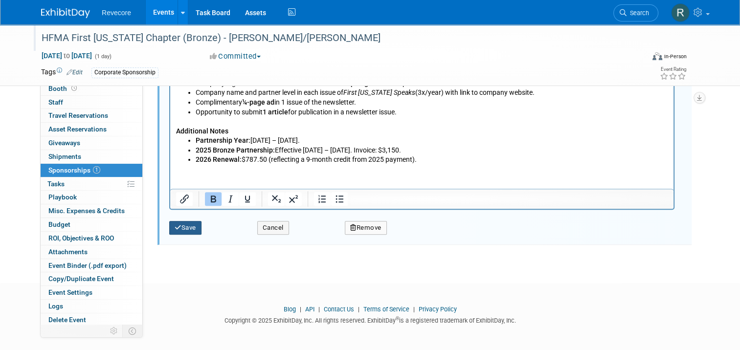
click at [184, 231] on button "Save" at bounding box center [185, 228] width 32 height 14
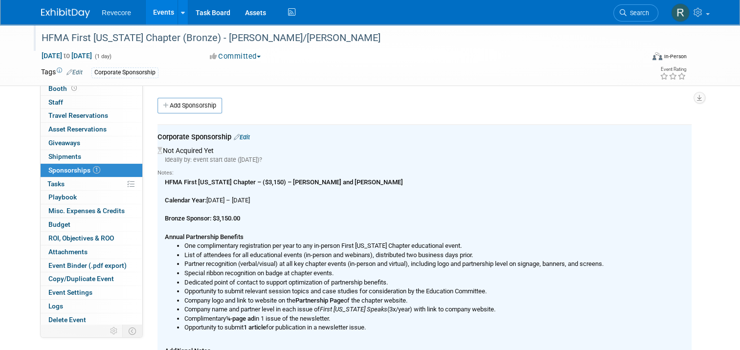
scroll to position [0, 0]
click at [151, 16] on link "Events" at bounding box center [164, 12] width 36 height 24
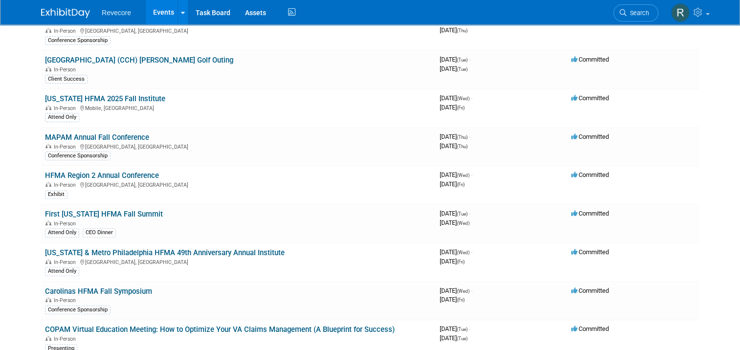
scroll to position [391, 0]
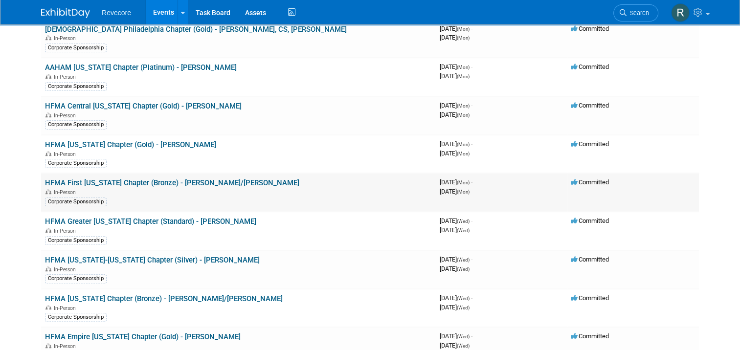
click at [178, 179] on link "HFMA First [US_STATE] Chapter (Bronze) - [PERSON_NAME]/[PERSON_NAME]" at bounding box center [172, 183] width 254 height 9
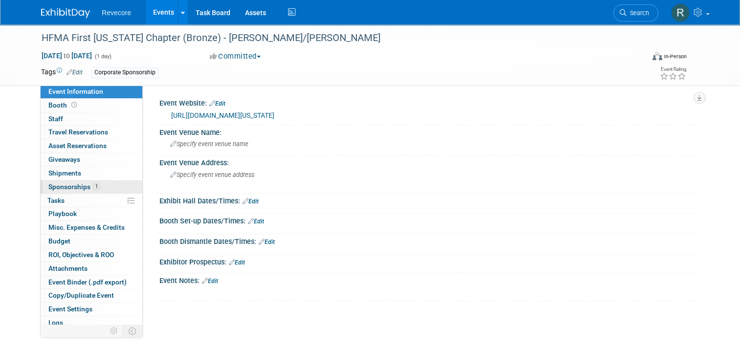
click at [78, 187] on span "Sponsorships 1" at bounding box center [74, 187] width 52 height 8
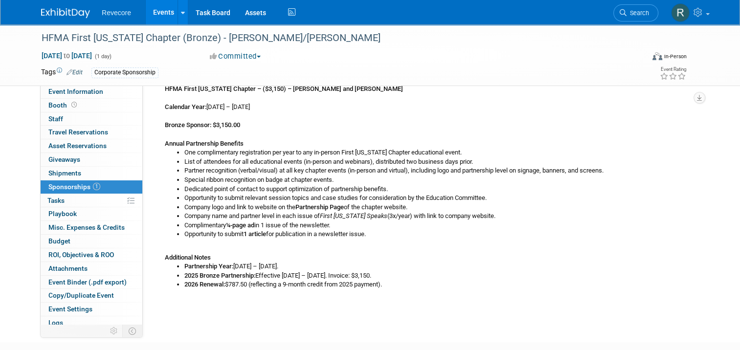
scroll to position [147, 0]
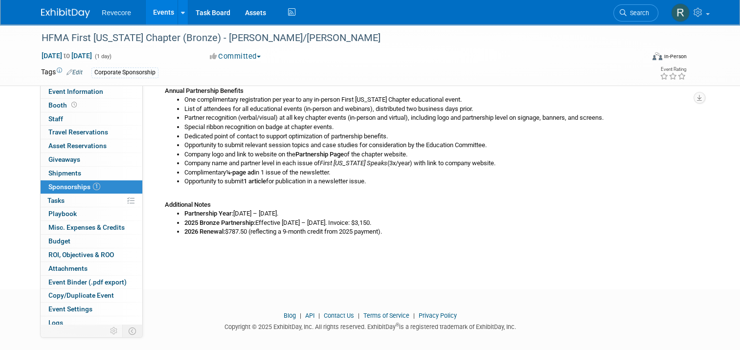
drag, startPoint x: 399, startPoint y: 231, endPoint x: 151, endPoint y: 198, distance: 250.7
click at [158, 198] on div "HFMA First [US_STATE] Chapter – ($3,150) – [PERSON_NAME] and [PERSON_NAME] Cale…" at bounding box center [425, 134] width 534 height 206
copy div "Lor ipsumdolorsit ametconsecte adi elit se doe te-incidi Utlab Etdolore Magnaal…"
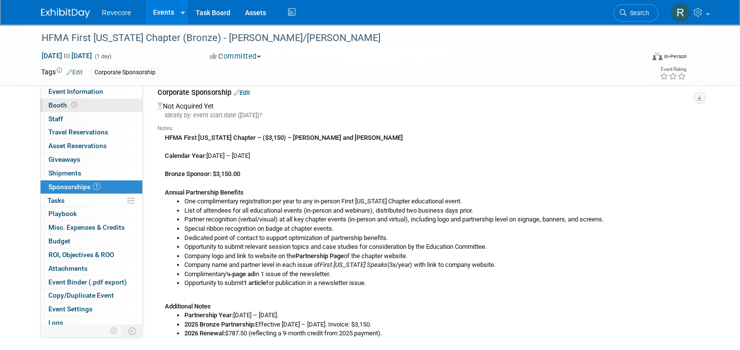
scroll to position [0, 0]
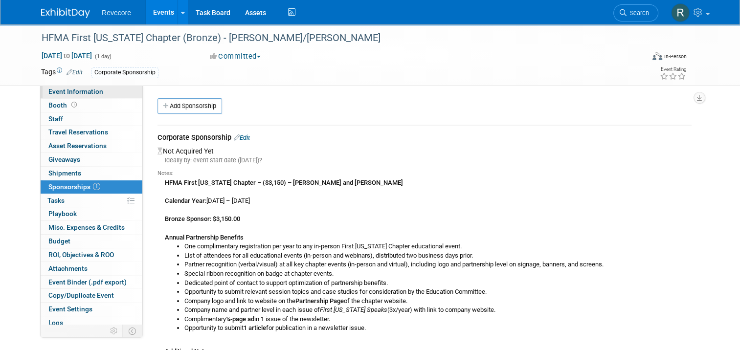
click at [91, 90] on span "Event Information" at bounding box center [75, 92] width 55 height 8
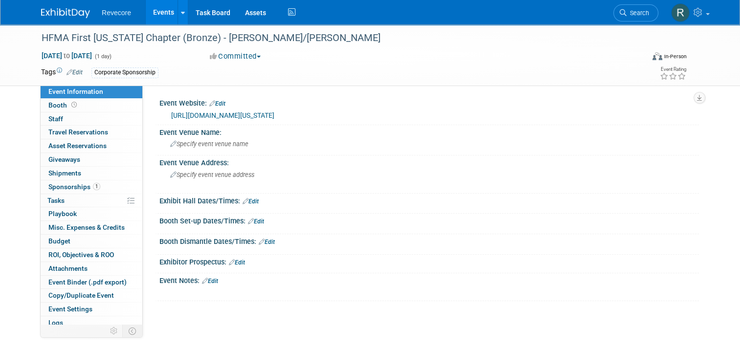
click at [211, 280] on link "Edit" at bounding box center [210, 281] width 16 height 7
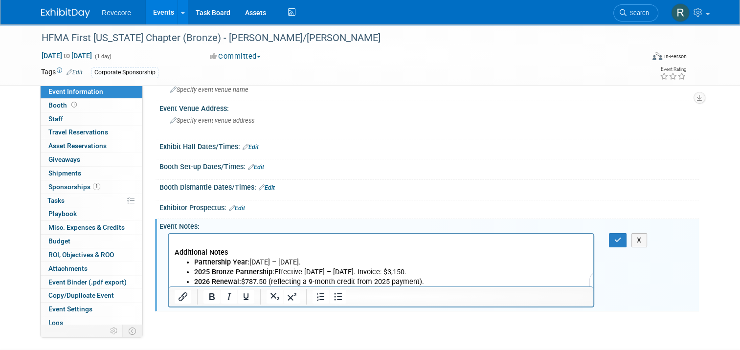
scroll to position [58, 0]
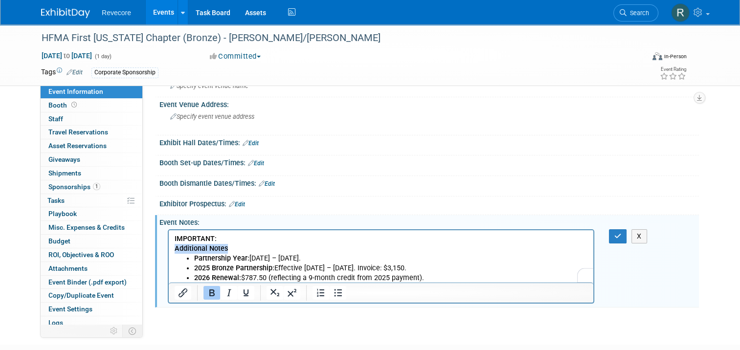
drag, startPoint x: 243, startPoint y: 246, endPoint x: 170, endPoint y: 246, distance: 72.9
click at [170, 246] on html "IMPORTANT: Additional Notes Partnership Year: January 1 – December 31. 2025 Bro…" at bounding box center [381, 256] width 425 height 53
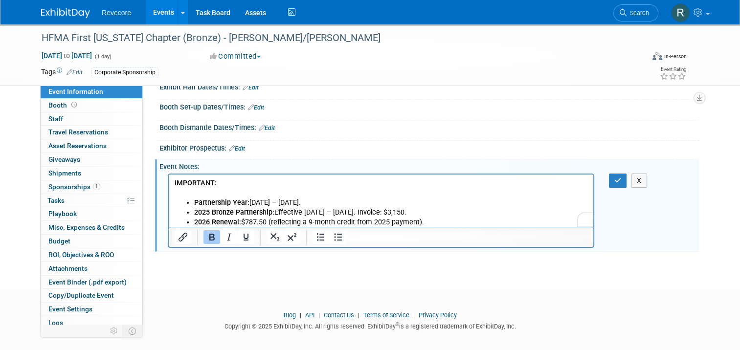
scroll to position [119, 0]
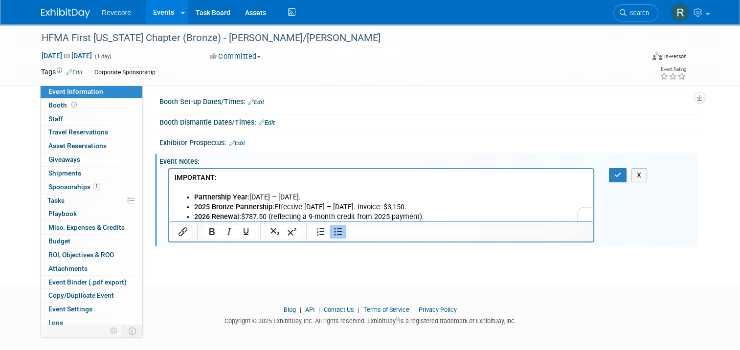
click at [461, 208] on li "2025 Bronze Partnership: Effective October 1 – December 31, 2025. Invoice: $3,1…" at bounding box center [391, 207] width 394 height 10
click at [426, 218] on li "2026 Renewal: $787.50 (reflecting a 9-month credit from 2025 payment)." at bounding box center [391, 217] width 394 height 10
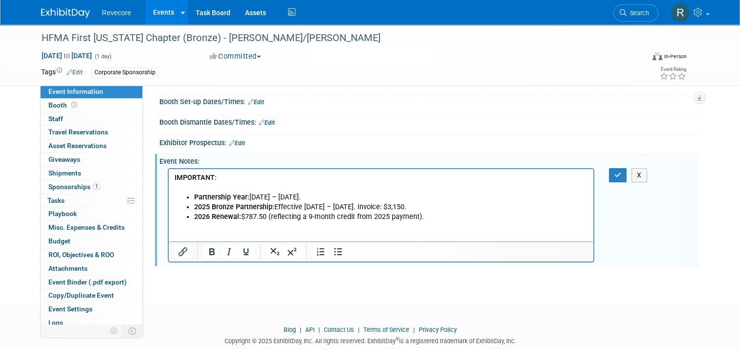
scroll to position [0, 0]
click at [619, 174] on icon "button" at bounding box center [618, 175] width 7 height 7
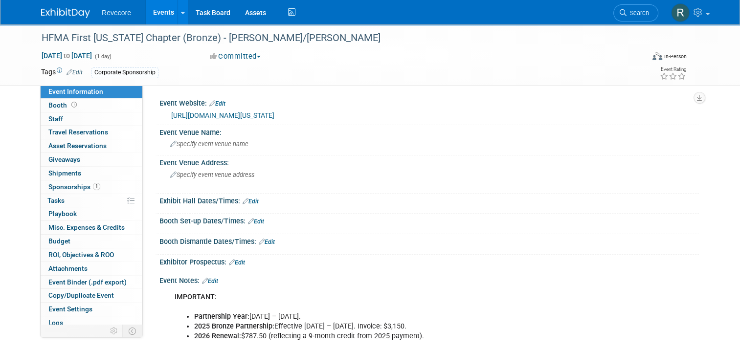
click at [162, 17] on link "Events" at bounding box center [164, 12] width 36 height 24
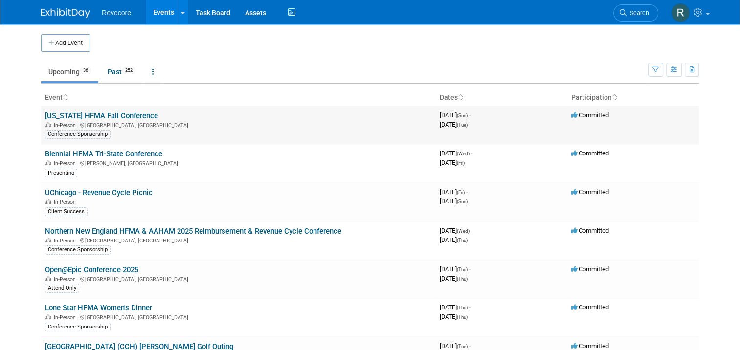
scroll to position [321, 0]
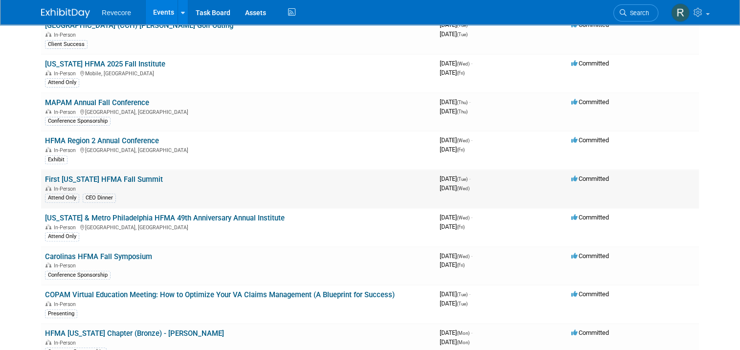
click at [117, 177] on link "First [US_STATE] HFMA Fall Summit" at bounding box center [104, 179] width 118 height 9
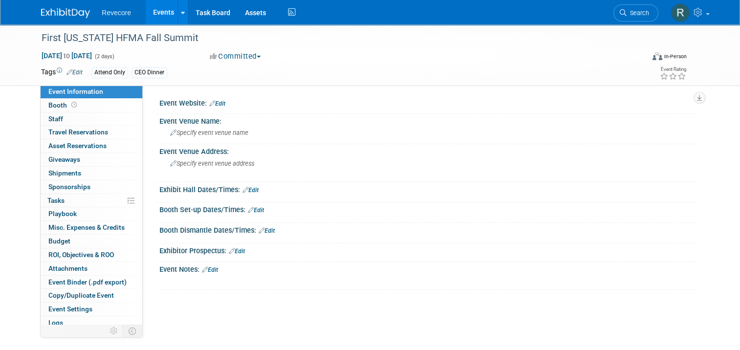
click at [161, 11] on link "Events" at bounding box center [164, 12] width 36 height 24
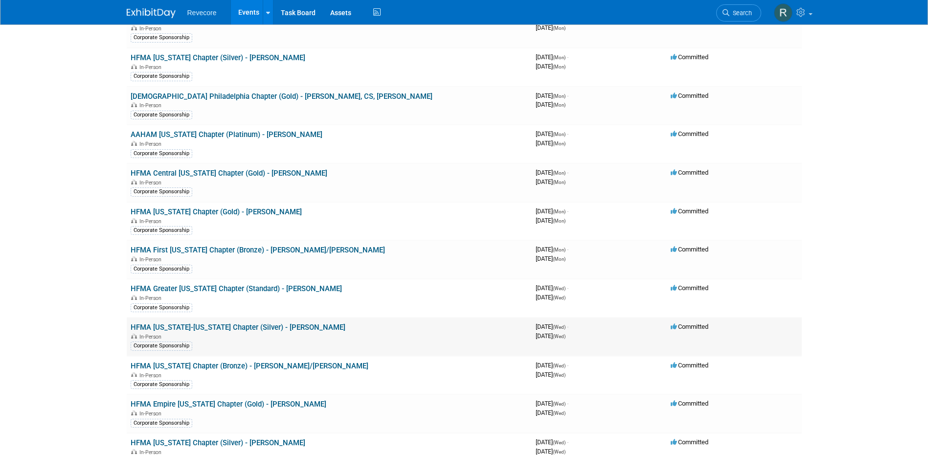
scroll to position [587, 0]
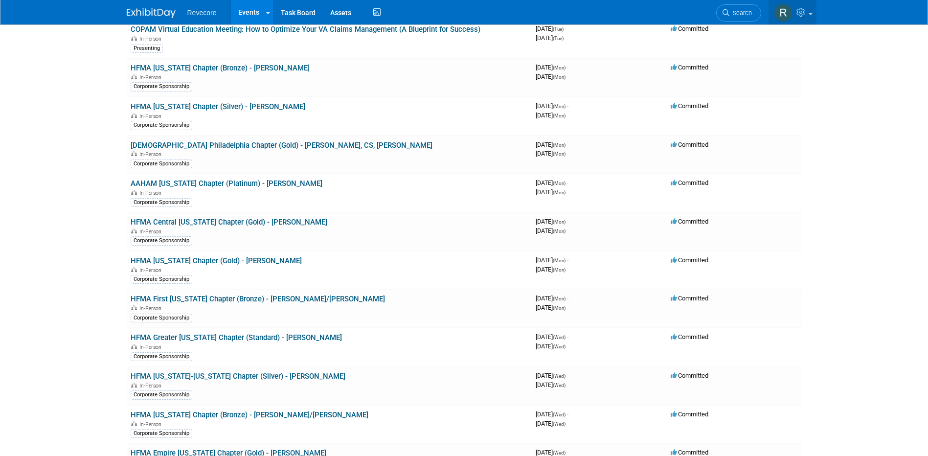
click at [804, 22] on link at bounding box center [793, 12] width 48 height 24
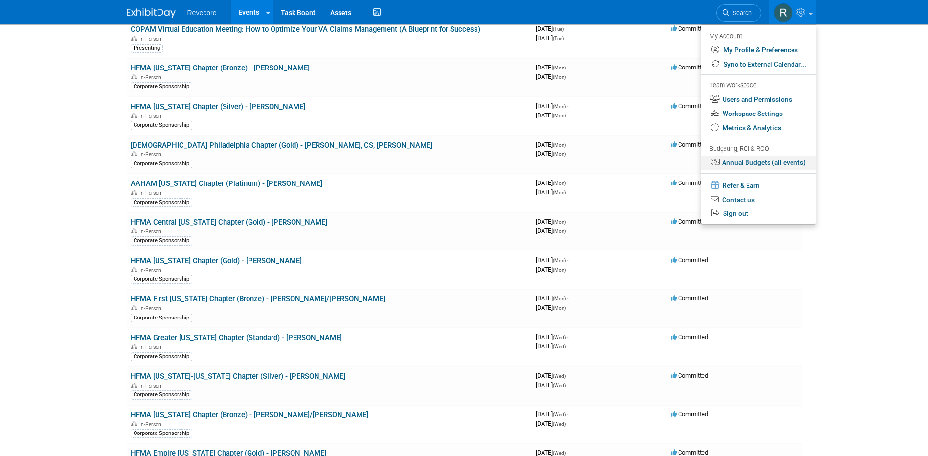
click at [772, 162] on link "Annual Budgets (all events)" at bounding box center [758, 163] width 115 height 14
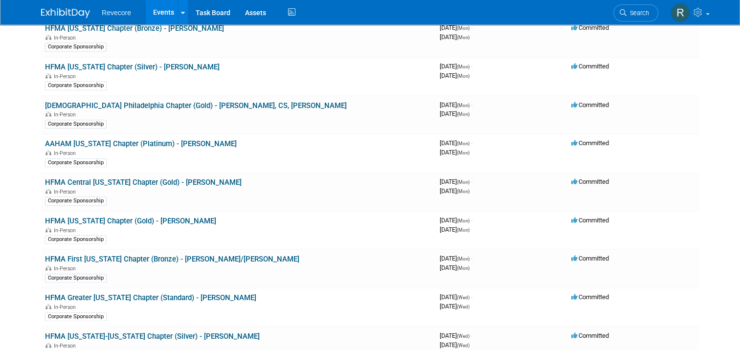
scroll to position [932, 0]
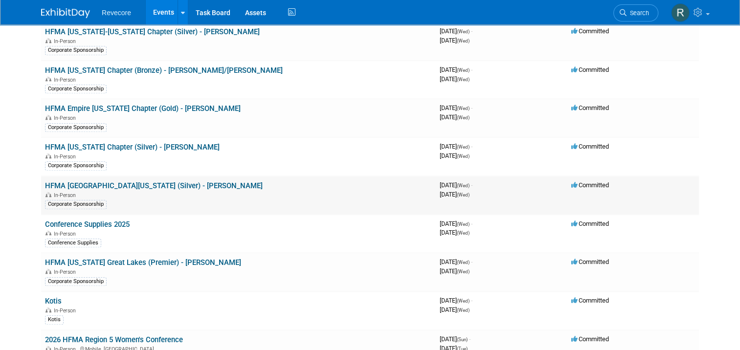
click at [145, 191] on div "In-Person" at bounding box center [238, 195] width 387 height 8
click at [143, 182] on link "HFMA [GEOGRAPHIC_DATA][US_STATE] (Silver) - [PERSON_NAME]" at bounding box center [154, 186] width 218 height 9
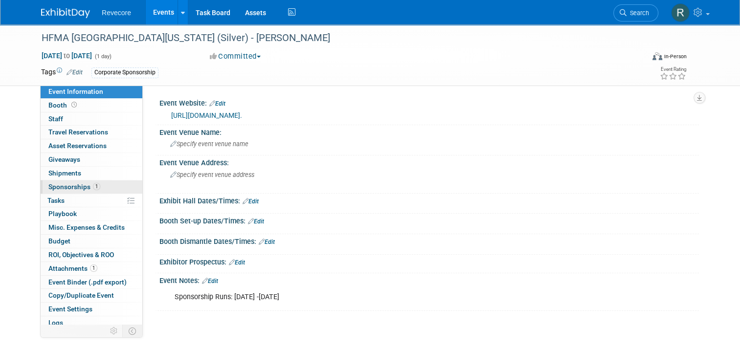
click at [108, 184] on link "1 Sponsorships 1" at bounding box center [92, 187] width 102 height 13
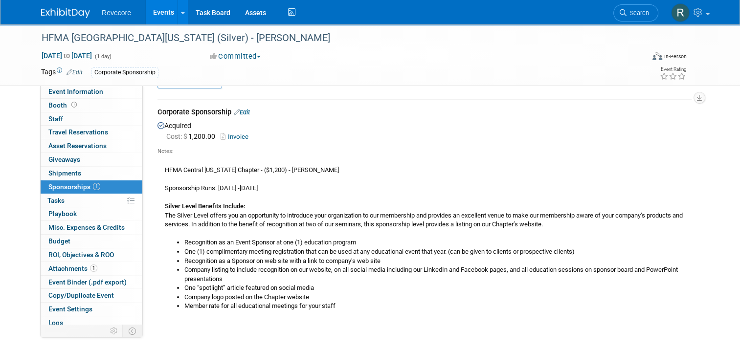
scroll to position [49, 0]
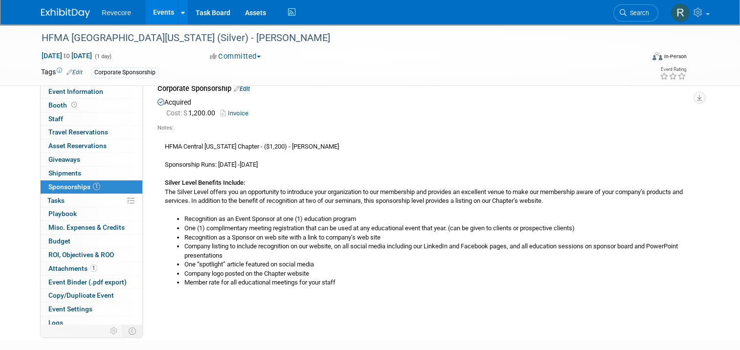
click at [160, 16] on link "Events" at bounding box center [164, 12] width 36 height 24
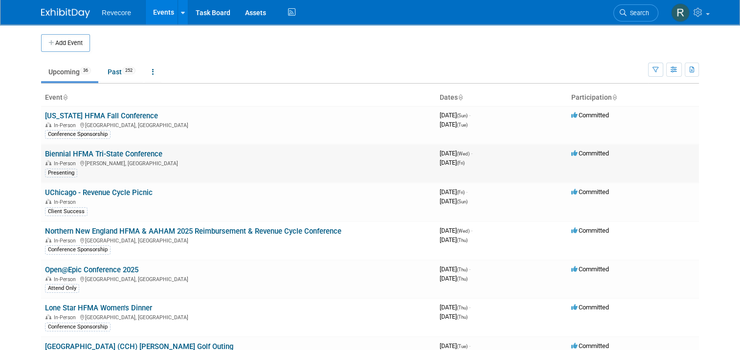
scroll to position [321, 0]
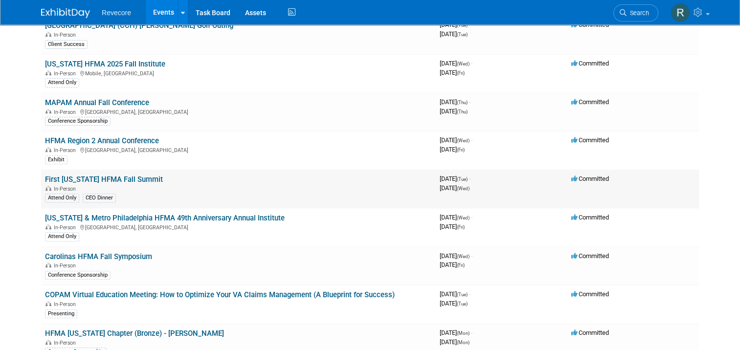
click at [85, 177] on link "First [US_STATE] HFMA Fall Summit" at bounding box center [104, 179] width 118 height 9
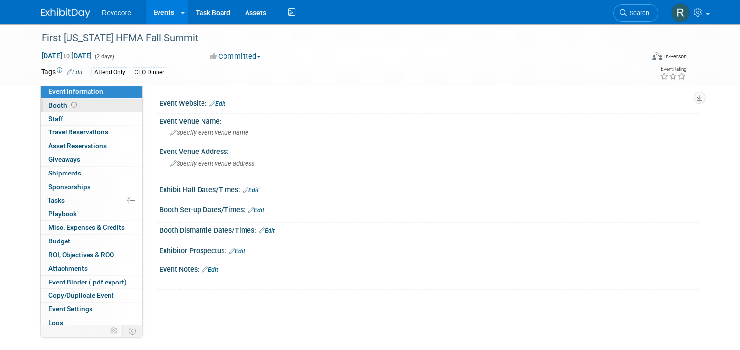
click at [114, 102] on link "Booth" at bounding box center [92, 105] width 102 height 13
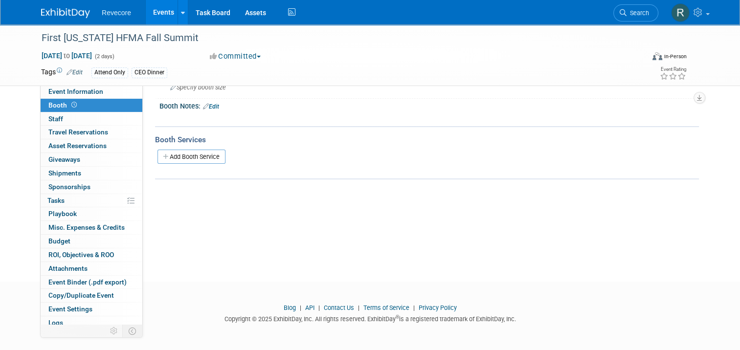
click at [163, 13] on link "Events" at bounding box center [164, 12] width 36 height 24
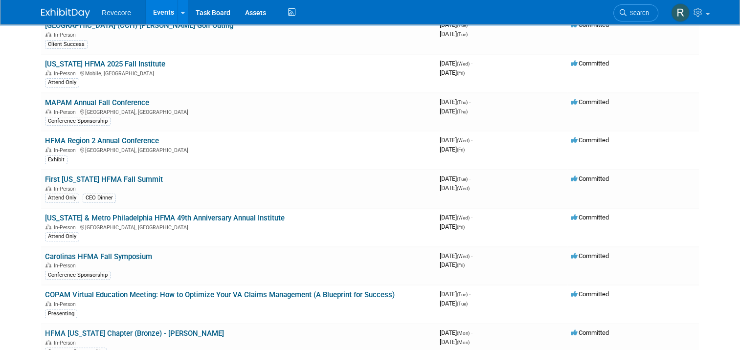
scroll to position [703, 0]
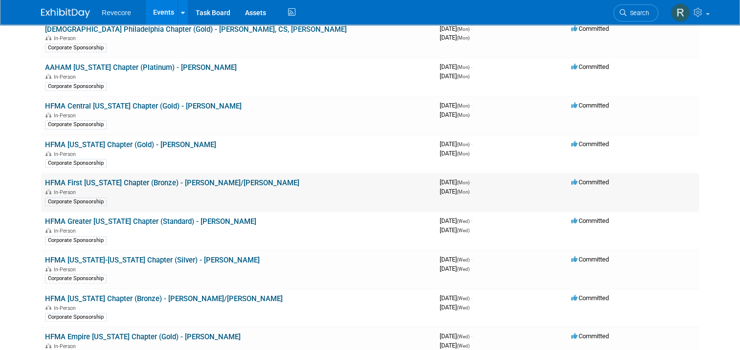
click at [190, 173] on td "HFMA First [US_STATE] Chapter (Bronze) - [PERSON_NAME]/[PERSON_NAME] In-Person …" at bounding box center [238, 192] width 395 height 39
click at [190, 179] on link "HFMA First [US_STATE] Chapter (Bronze) - [PERSON_NAME]/[PERSON_NAME]" at bounding box center [172, 183] width 254 height 9
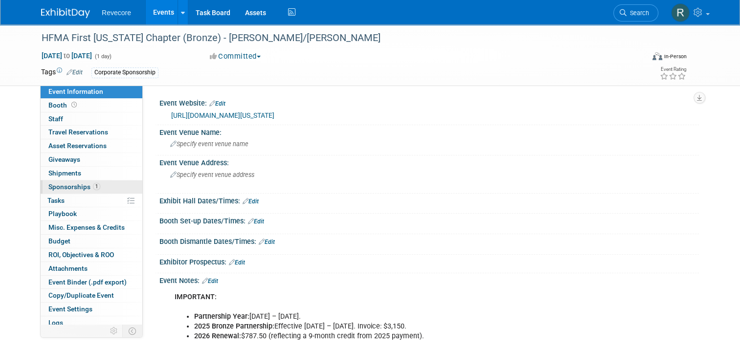
click at [107, 184] on link "1 Sponsorships 1" at bounding box center [92, 187] width 102 height 13
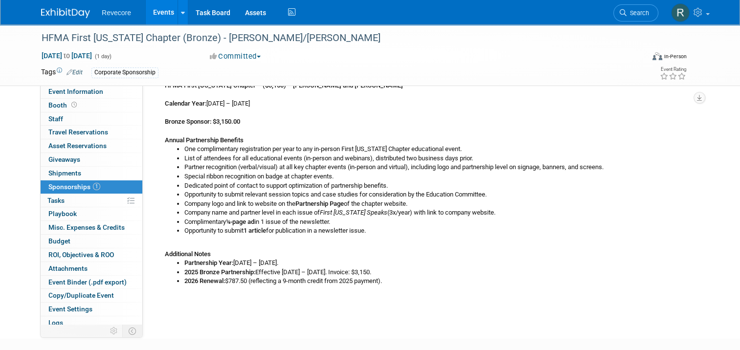
scroll to position [98, 0]
drag, startPoint x: 236, startPoint y: 119, endPoint x: 211, endPoint y: 120, distance: 24.5
click at [211, 120] on div "HFMA First Illinois Chapter – ($3,150) – Kayla Howell and Natalie Spears Calend…" at bounding box center [425, 183] width 534 height 206
copy b "3,150.00"
drag, startPoint x: 354, startPoint y: 279, endPoint x: 366, endPoint y: 282, distance: 12.6
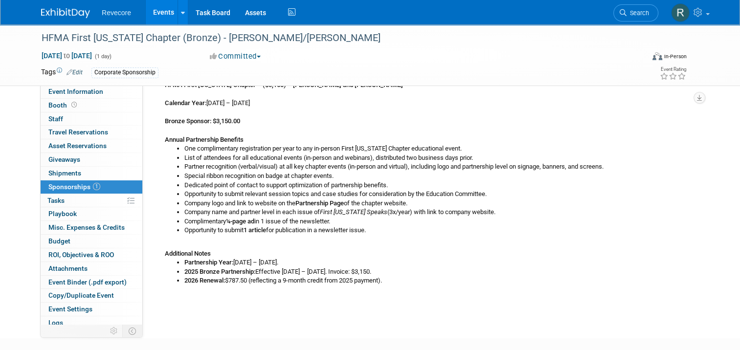
click at [354, 279] on li "2026 Renewal: $787.50 (reflecting a 9-month credit from 2025 payment)." at bounding box center [437, 280] width 507 height 9
drag, startPoint x: 395, startPoint y: 282, endPoint x: 166, endPoint y: 268, distance: 229.9
click at [166, 268] on ul "Partnership Year: January 1 – December 31. 2025 Bronze Partnership: Effective O…" at bounding box center [428, 271] width 527 height 27
copy ul "2025 Bronze Partnership: Effective October 1 – December 31, 2025. Invoice: $3,1…"
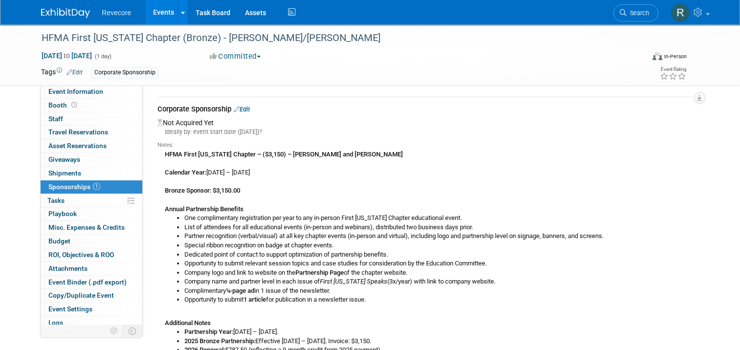
scroll to position [0, 0]
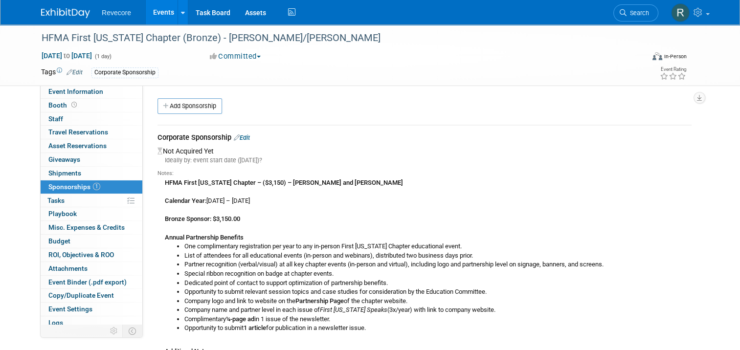
click at [162, 15] on link "Events" at bounding box center [164, 12] width 36 height 24
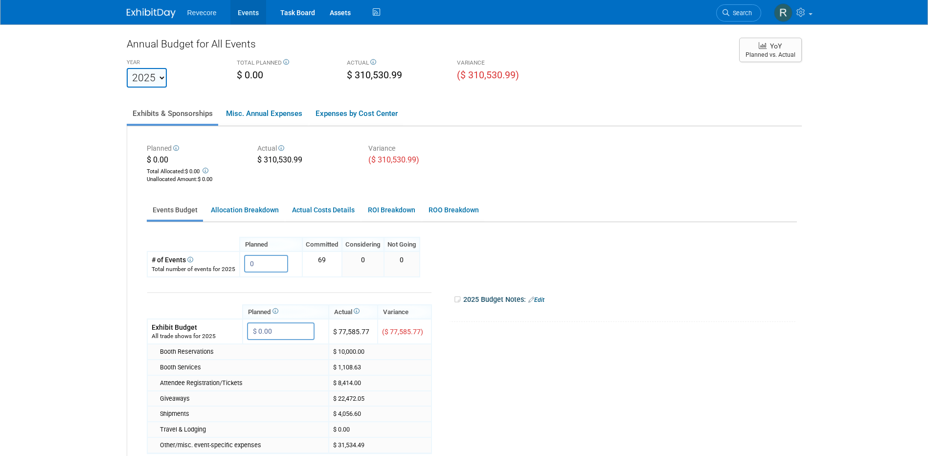
click at [240, 16] on link "Events" at bounding box center [248, 12] width 36 height 24
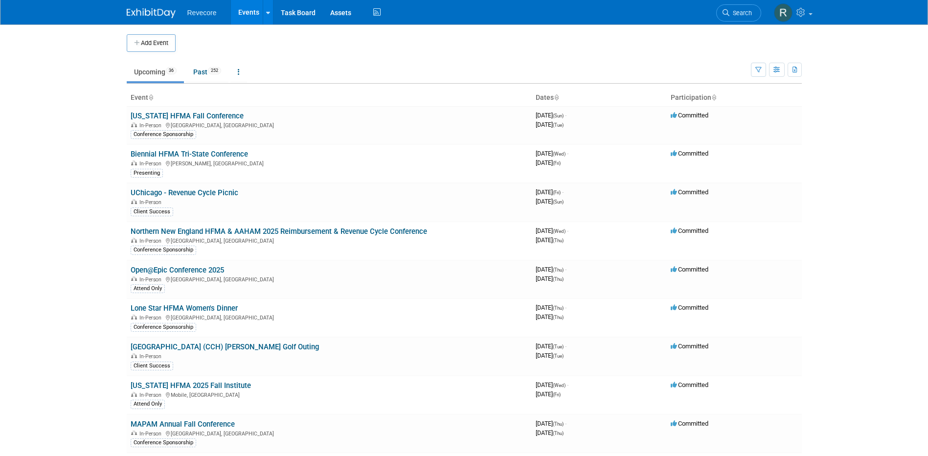
scroll to position [49, 0]
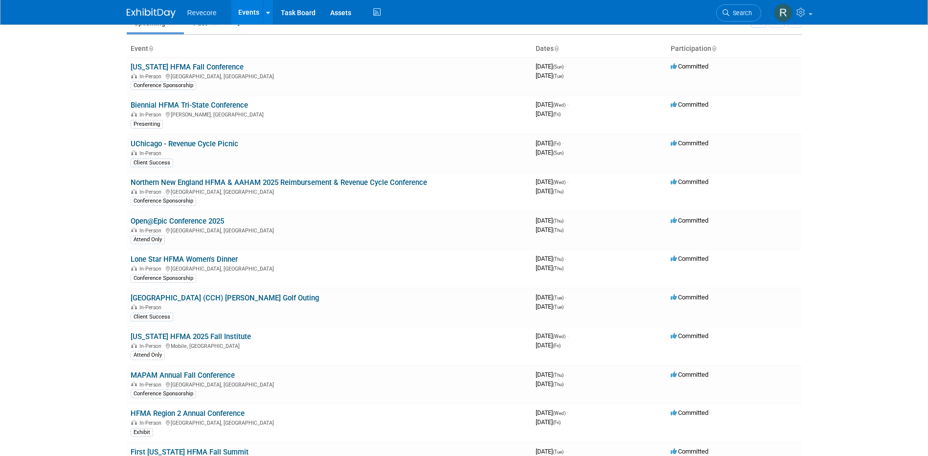
click at [105, 204] on body "Revecore Events Add Event Bulk Upload Events Shareable Event Boards Recently Vi…" at bounding box center [464, 179] width 928 height 456
click at [104, 204] on body "Revecore Events Add Event Bulk Upload Events Shareable Event Boards Recently Vi…" at bounding box center [464, 179] width 928 height 456
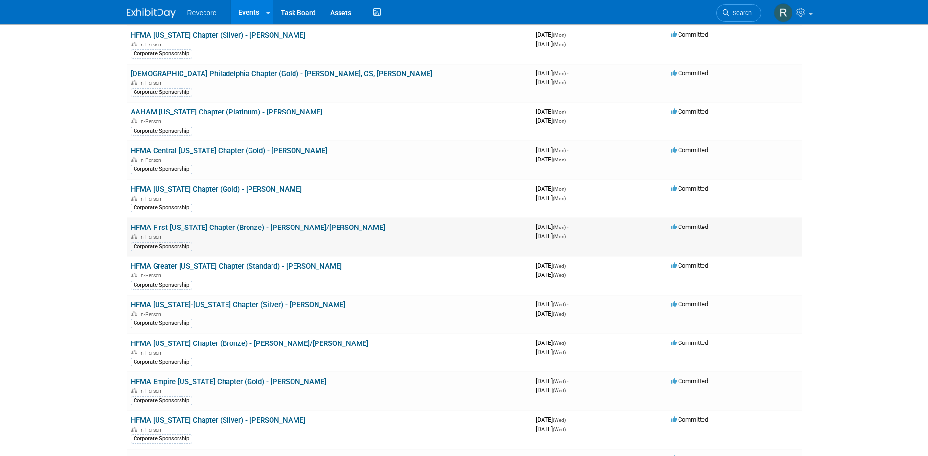
click at [251, 227] on link "HFMA First [US_STATE] Chapter (Bronze) - [PERSON_NAME]/[PERSON_NAME]" at bounding box center [258, 227] width 254 height 9
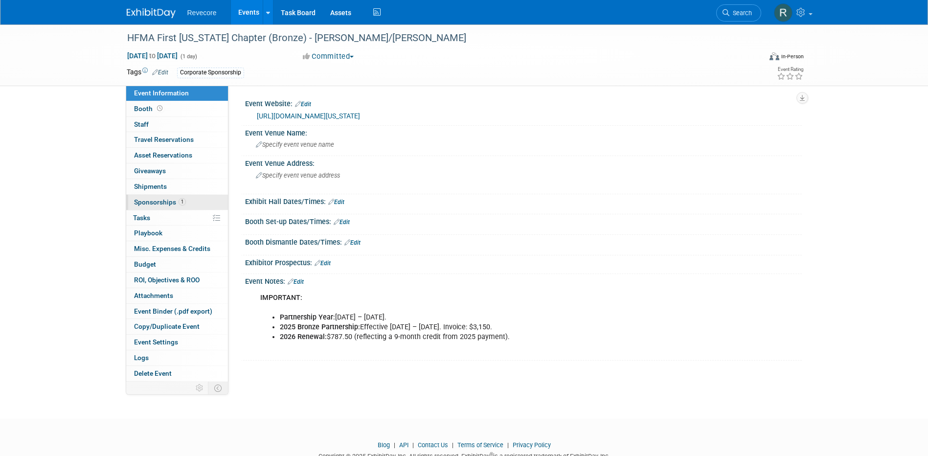
click at [182, 202] on span "1" at bounding box center [182, 201] width 7 height 7
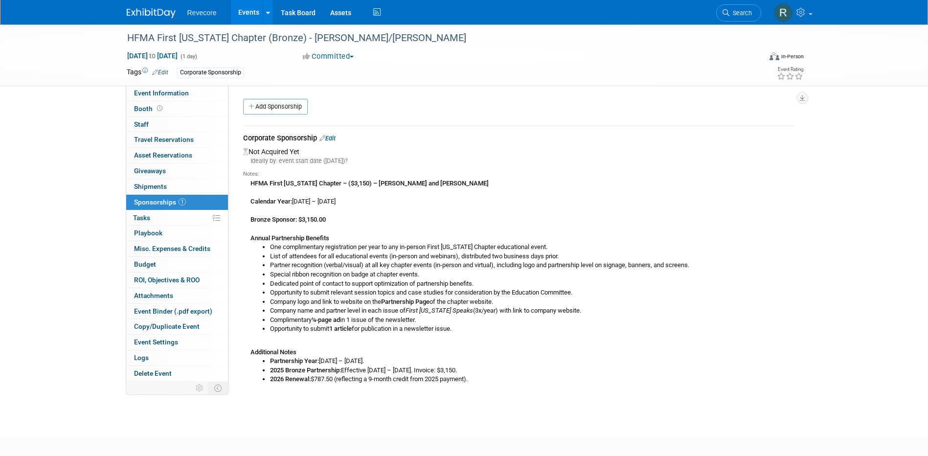
click at [331, 138] on link "Edit" at bounding box center [327, 138] width 16 height 7
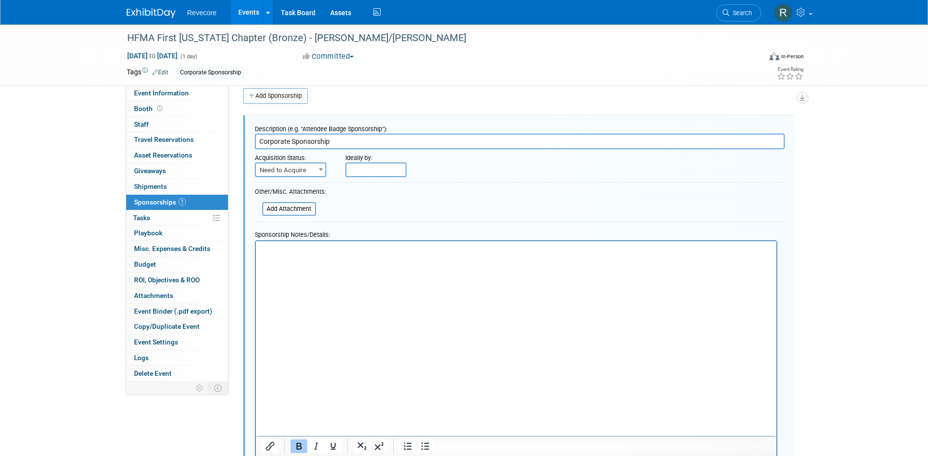
scroll to position [15, 0]
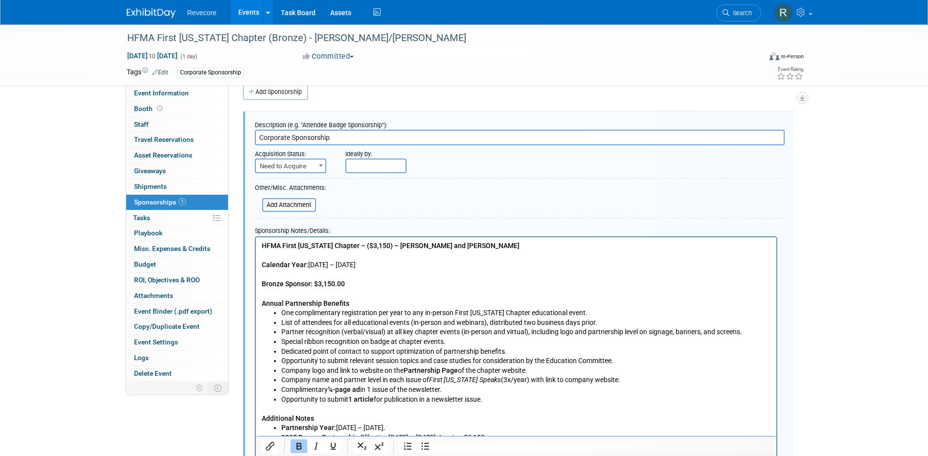
click at [318, 164] on span at bounding box center [321, 165] width 10 height 13
select select "2"
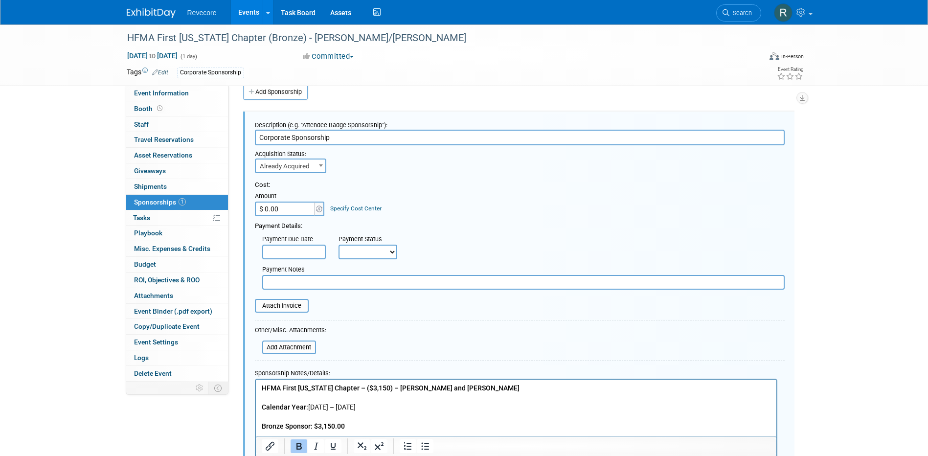
click at [286, 213] on input "$ 0.00" at bounding box center [285, 209] width 61 height 15
click at [296, 212] on input "$ 0.00" at bounding box center [285, 209] width 61 height 15
drag, startPoint x: 296, startPoint y: 210, endPoint x: 233, endPoint y: 208, distance: 62.2
click at [225, 207] on div "Event Information Event Info Booth Booth 0 Staff 0 Staff 0 Travel Reservations …" at bounding box center [464, 335] width 690 height 651
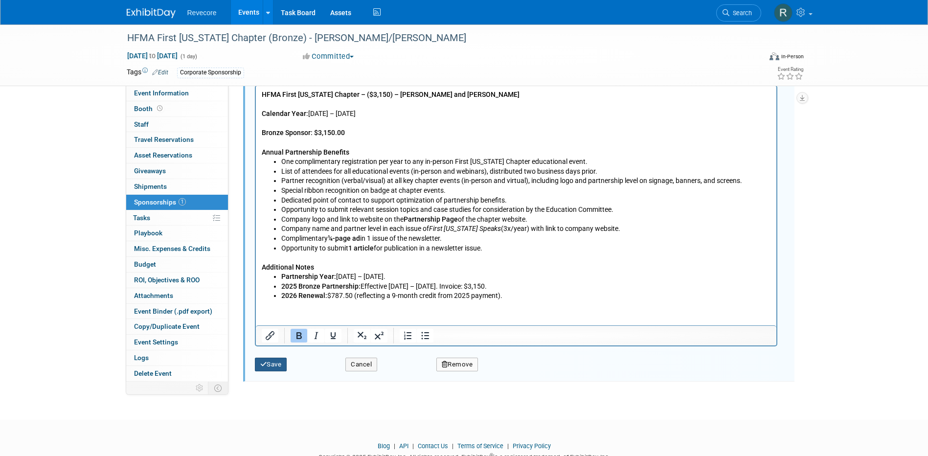
type input "$ 3,150.00"
click at [274, 368] on button "Save" at bounding box center [271, 365] width 32 height 14
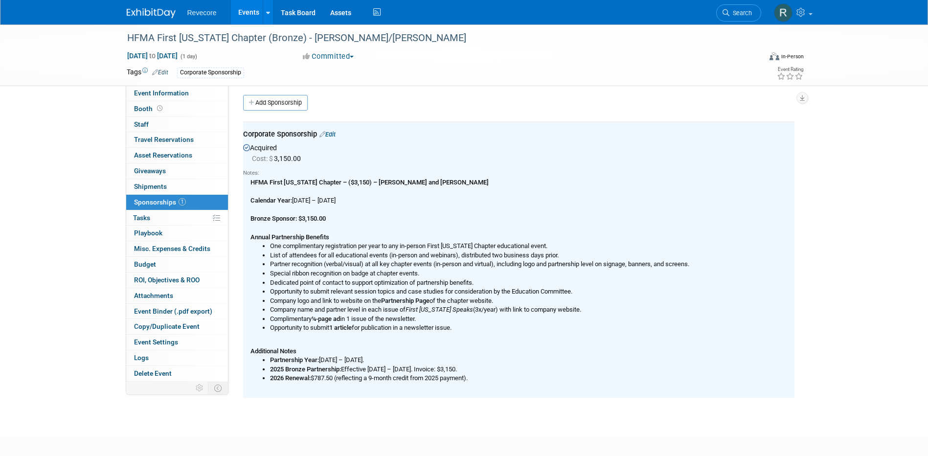
scroll to position [0, 0]
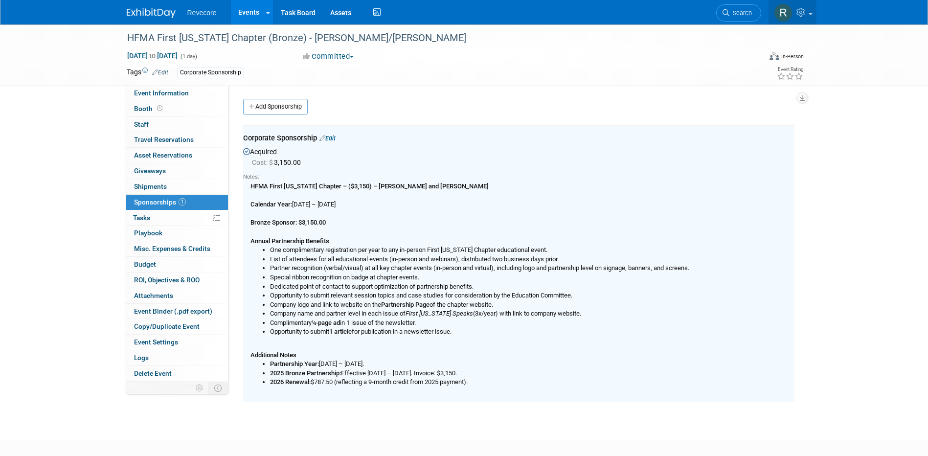
click at [807, 21] on link at bounding box center [793, 12] width 48 height 24
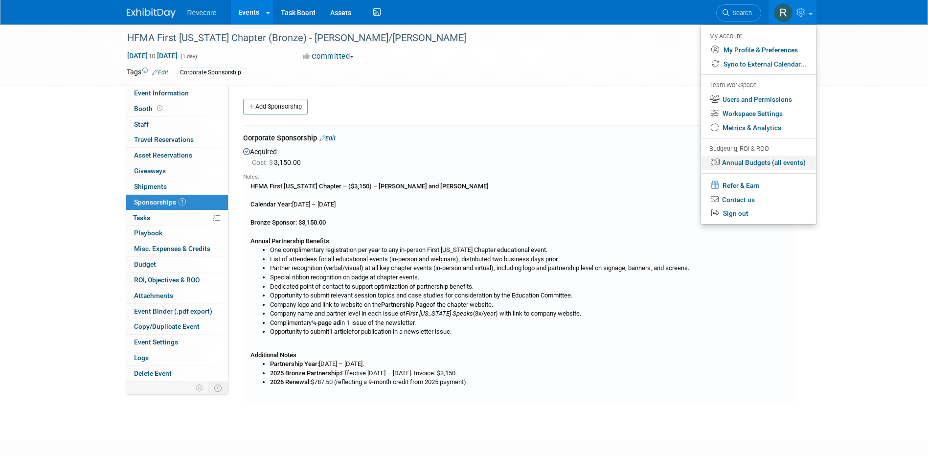
click at [797, 163] on link "Annual Budgets (all events)" at bounding box center [758, 163] width 115 height 14
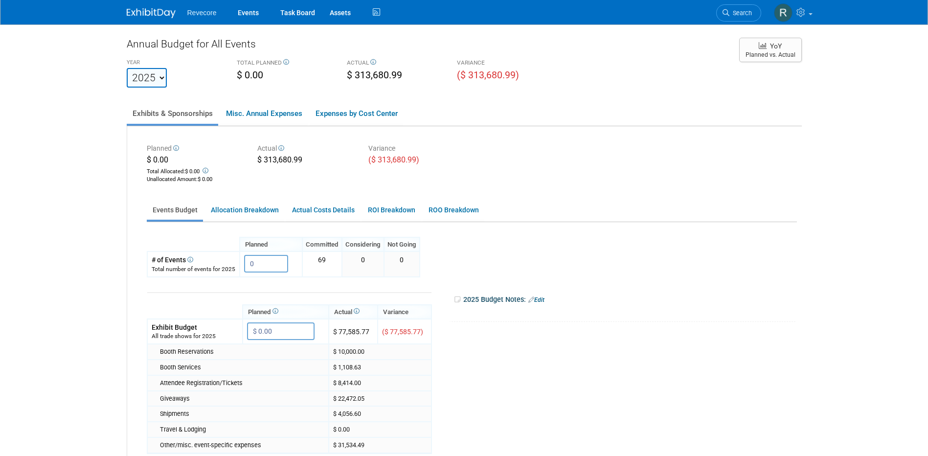
drag, startPoint x: 815, startPoint y: 171, endPoint x: 805, endPoint y: 167, distance: 10.5
click at [815, 172] on body "Revecore Events Task Board Assets" at bounding box center [464, 228] width 928 height 456
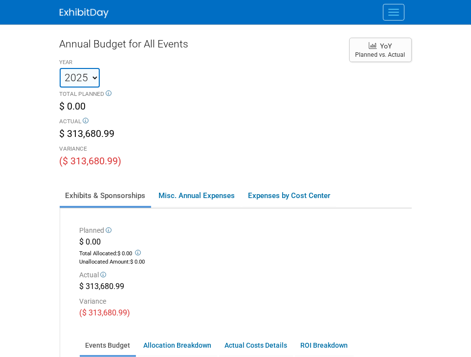
drag, startPoint x: 218, startPoint y: 93, endPoint x: 223, endPoint y: 83, distance: 11.6
click at [218, 92] on div "TOTAL PLANNED" at bounding box center [200, 95] width 280 height 10
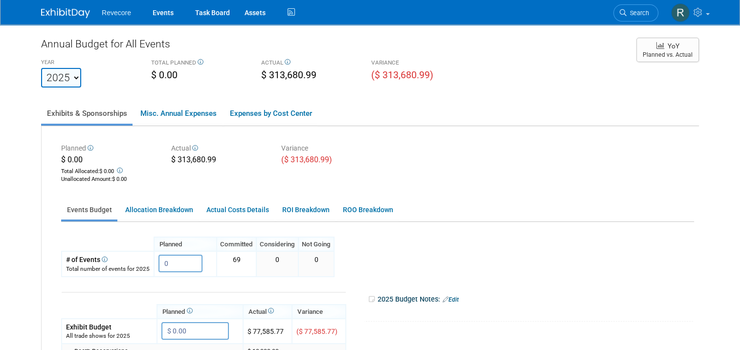
click at [578, 164] on div "Planned $ 0.00 Total Allocated: $ 0.00 Unallocated Amount : $ 0.00 Actual $ 313…" at bounding box center [378, 163] width 648 height 44
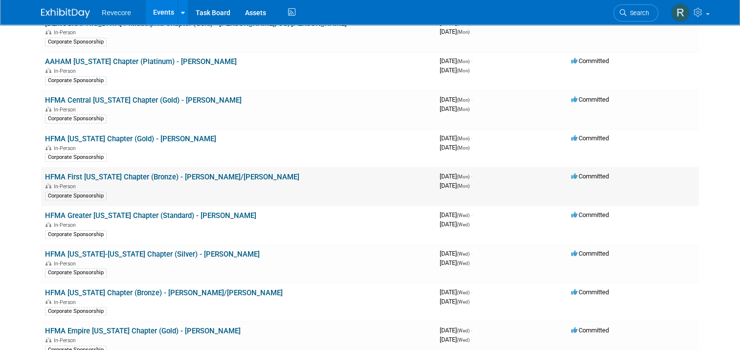
scroll to position [734, 0]
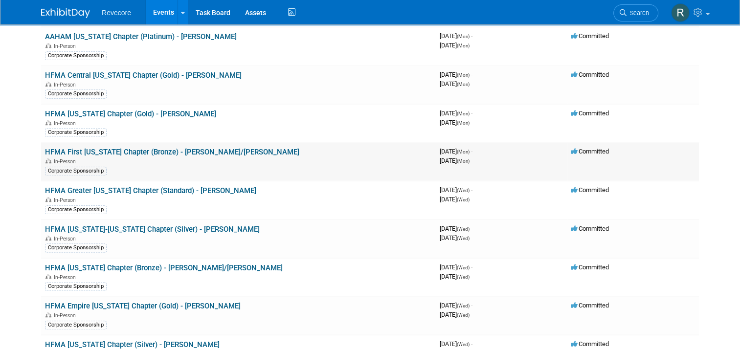
click at [200, 148] on link "HFMA First [US_STATE] Chapter (Bronze) - [PERSON_NAME]/[PERSON_NAME]" at bounding box center [172, 152] width 254 height 9
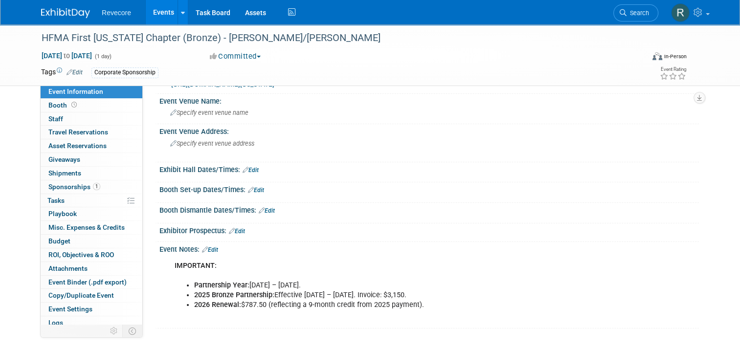
scroll to position [49, 0]
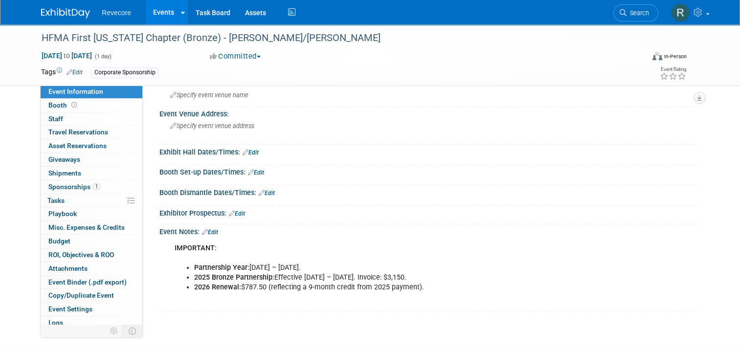
drag, startPoint x: 276, startPoint y: 277, endPoint x: 458, endPoint y: 279, distance: 182.5
click at [458, 279] on li "2025 Bronze Partnership: Effective October 1 – December 31, 2025. Invoice: $3,1…" at bounding box center [391, 278] width 394 height 10
drag, startPoint x: 222, startPoint y: 286, endPoint x: 432, endPoint y: 288, distance: 209.9
click at [432, 288] on li "2026 Renewal: $787.50 (reflecting a 9-month credit from 2025 payment)." at bounding box center [391, 288] width 394 height 10
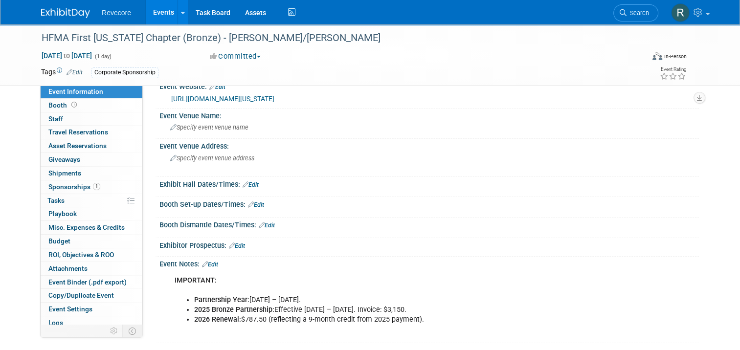
scroll to position [0, 0]
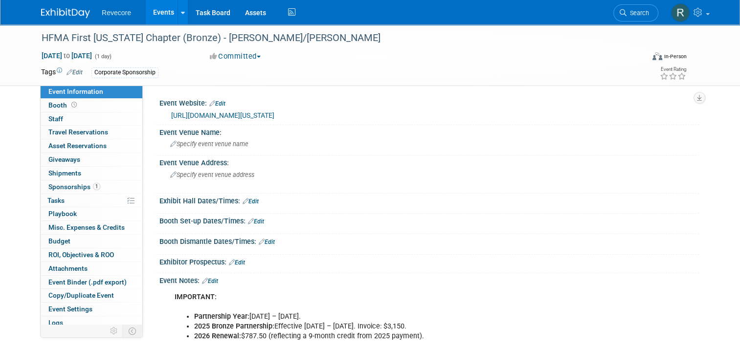
click at [159, 18] on link "Events" at bounding box center [164, 12] width 36 height 24
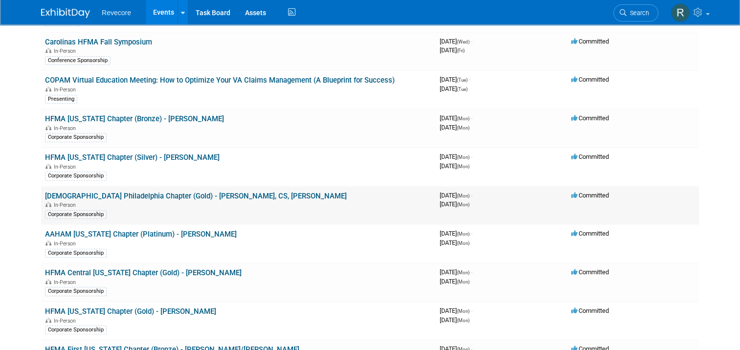
scroll to position [538, 0]
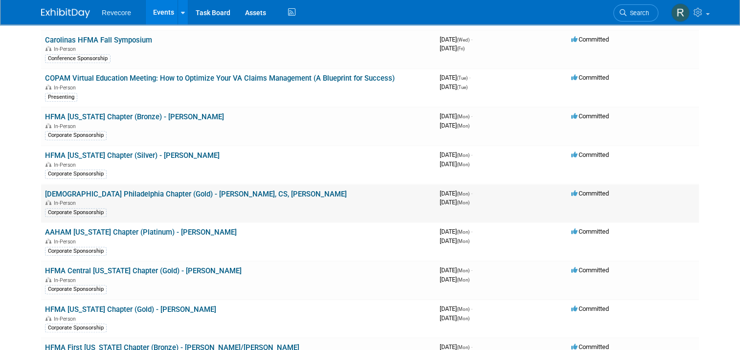
click at [46, 213] on td "[DEMOGRAPHIC_DATA] Philadelphia Chapter (Gold) - [PERSON_NAME], CS, [PERSON_NAM…" at bounding box center [238, 203] width 395 height 39
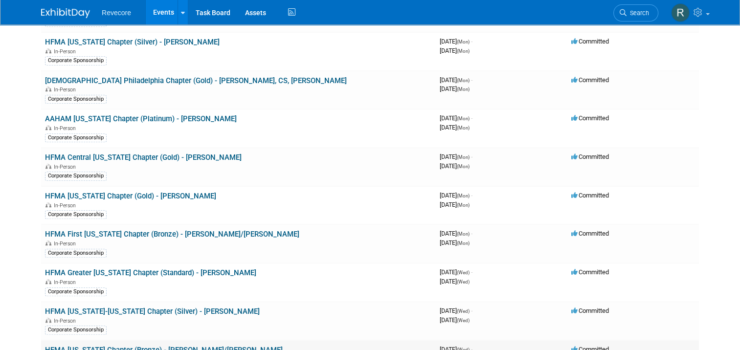
scroll to position [783, 0]
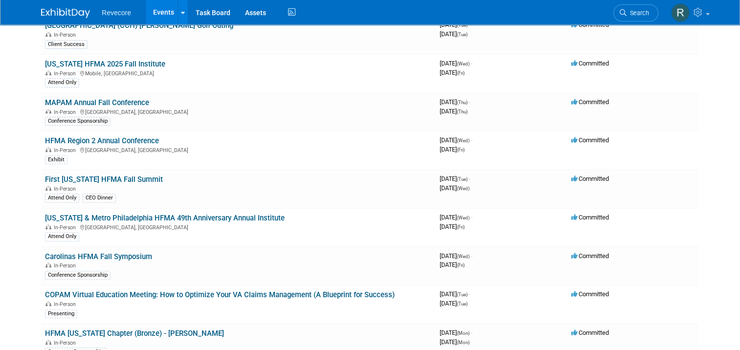
scroll to position [703, 0]
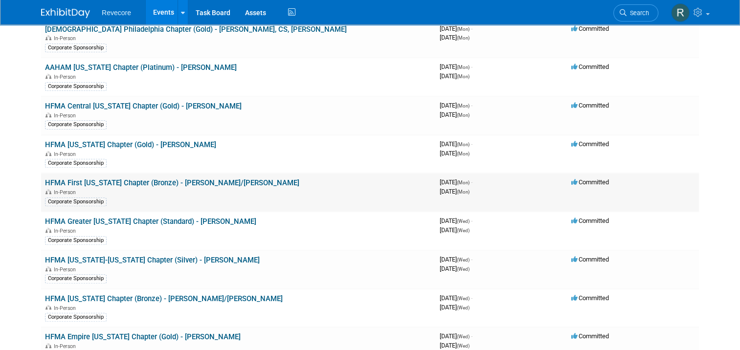
click at [172, 179] on link "HFMA First [US_STATE] Chapter (Bronze) - [PERSON_NAME]/[PERSON_NAME]" at bounding box center [172, 183] width 254 height 9
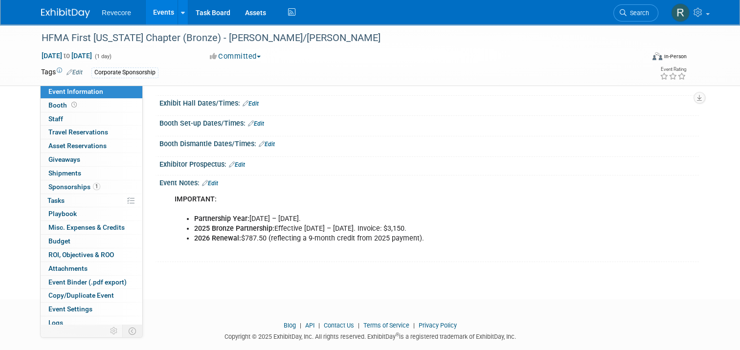
click at [436, 233] on ul "Partnership Year: January 1 – December 31. 2025 Bronze Partnership: Effective O…" at bounding box center [382, 228] width 414 height 29
click at [155, 34] on div "HFMA First [US_STATE] Chapter (Bronze) - [PERSON_NAME]/[PERSON_NAME]" at bounding box center [335, 38] width 594 height 18
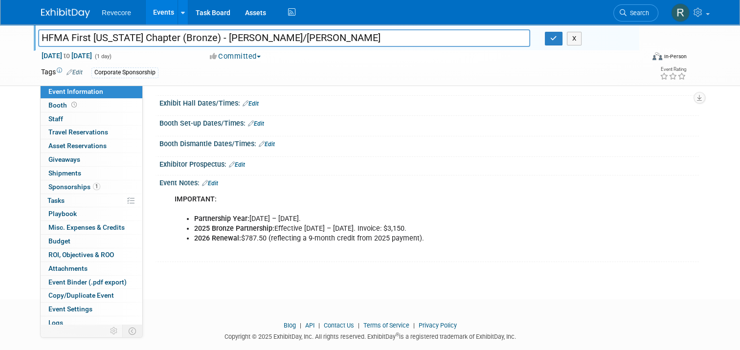
drag, startPoint x: 152, startPoint y: 36, endPoint x: -2, endPoint y: 19, distance: 155.0
click at [0, 19] on html "Revecore Events Add Event Bulk Upload Events Shareable Event Boards Recently Vi…" at bounding box center [370, 77] width 740 height 350
click at [95, 188] on link "1 Sponsorships 1" at bounding box center [92, 187] width 102 height 13
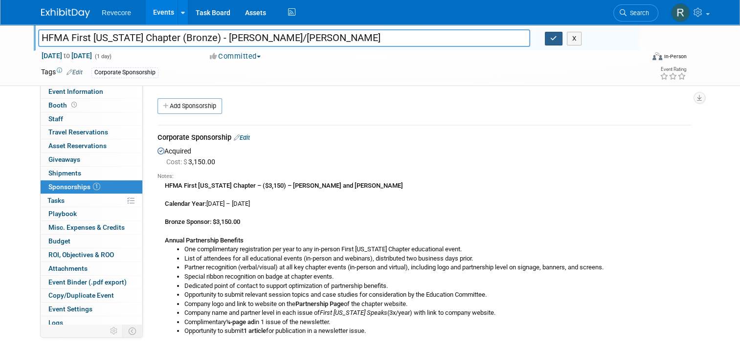
click at [557, 39] on icon "button" at bounding box center [553, 38] width 7 height 6
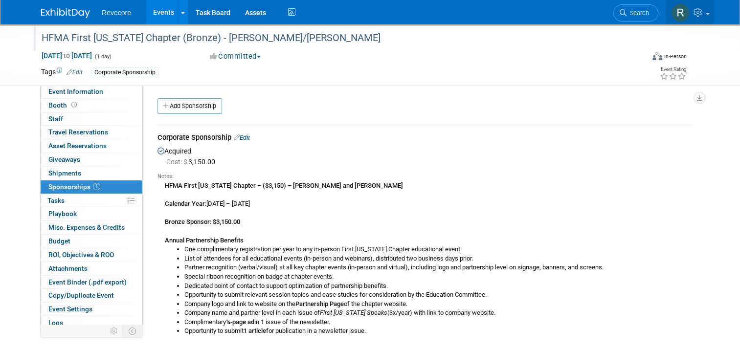
drag, startPoint x: 705, startPoint y: 17, endPoint x: 694, endPoint y: 55, distance: 39.0
click at [705, 18] on link at bounding box center [690, 12] width 48 height 24
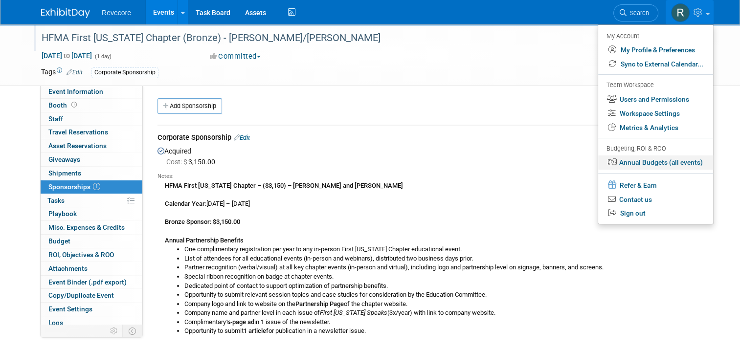
click at [681, 163] on link "Annual Budgets (all events)" at bounding box center [655, 163] width 115 height 14
